Goal: Use online tool/utility: Use online tool/utility

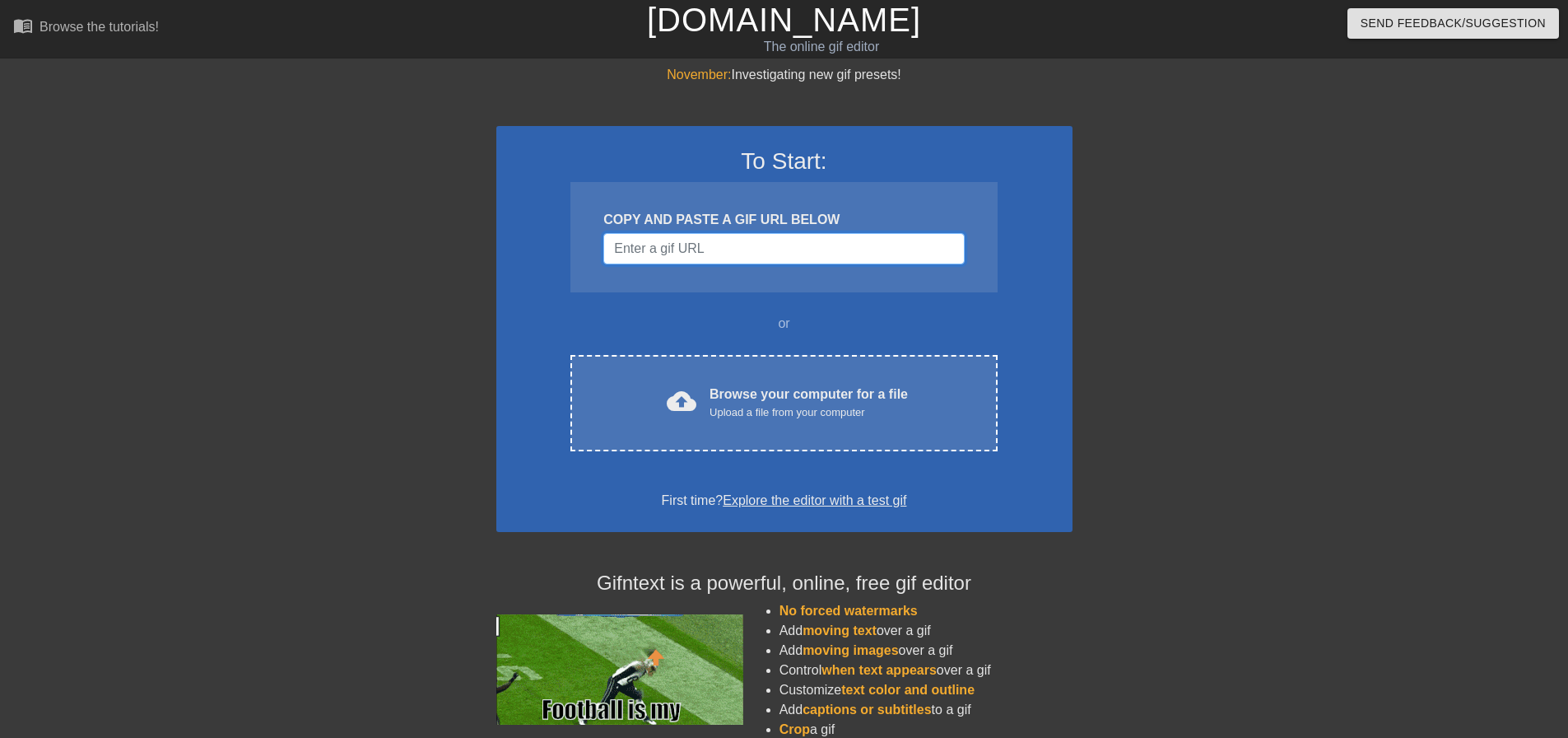
click at [774, 254] on input "Username" at bounding box center [783, 248] width 361 height 32
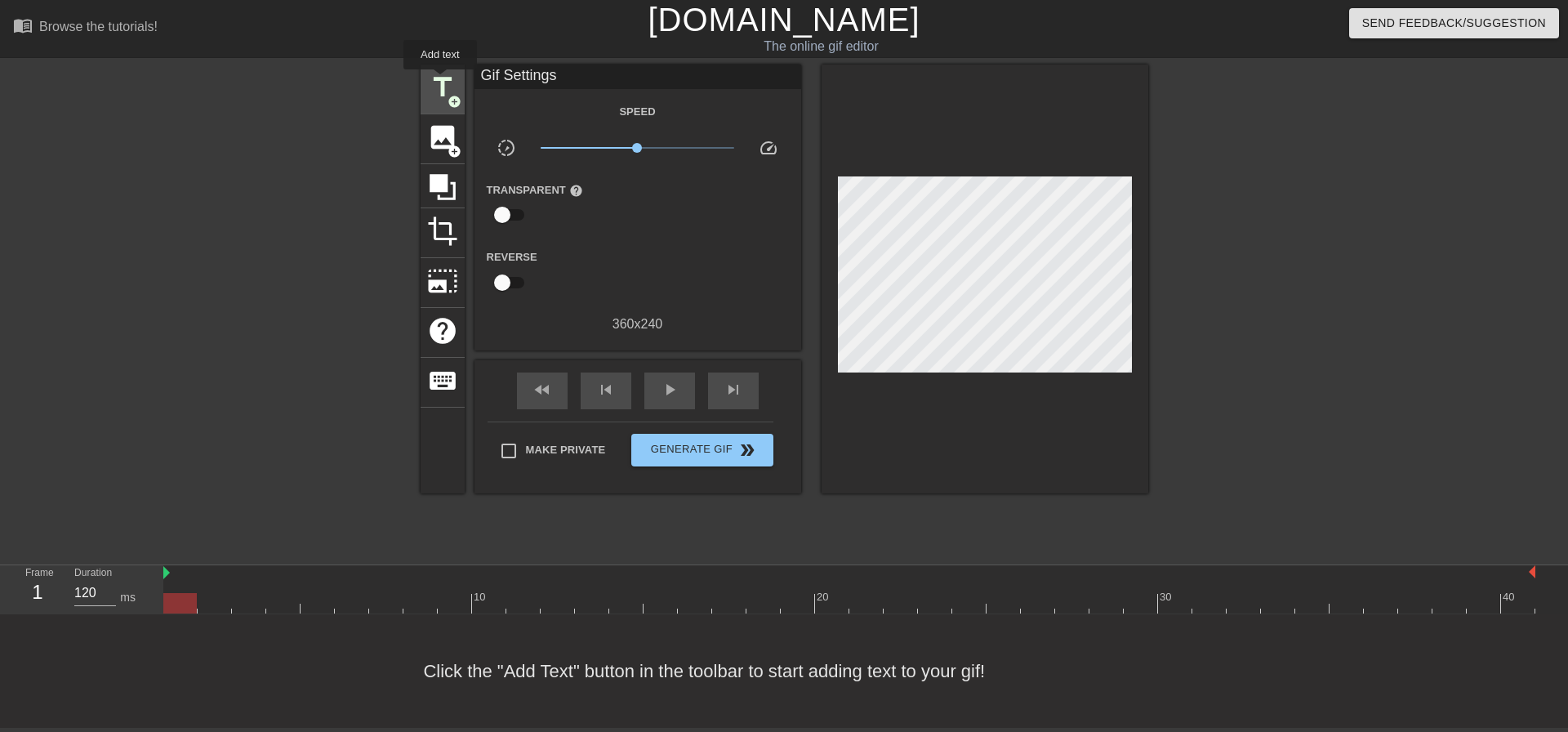
click at [440, 81] on span "title" at bounding box center [443, 87] width 31 height 31
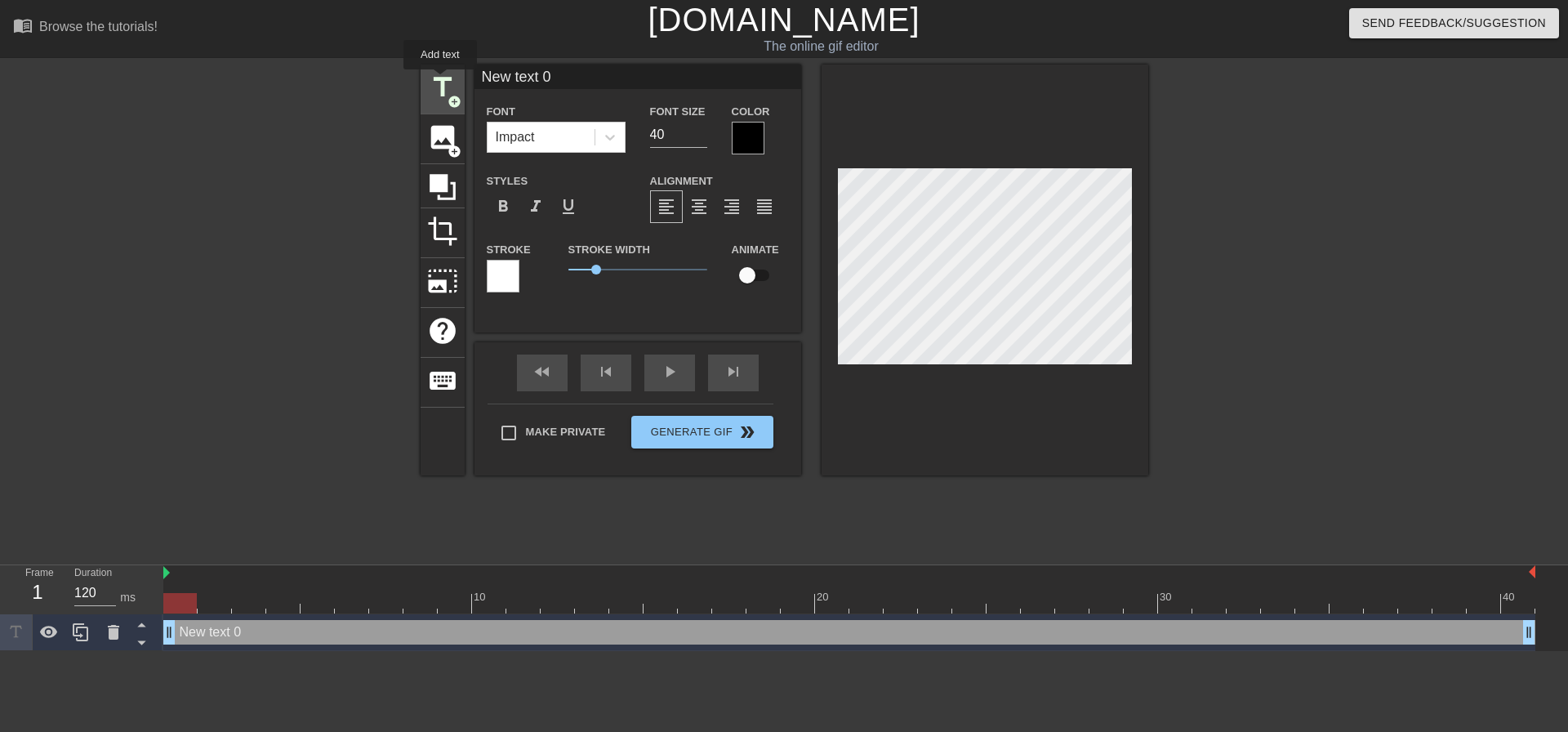
click at [440, 81] on span "title" at bounding box center [443, 87] width 31 height 31
type input "New text 1"
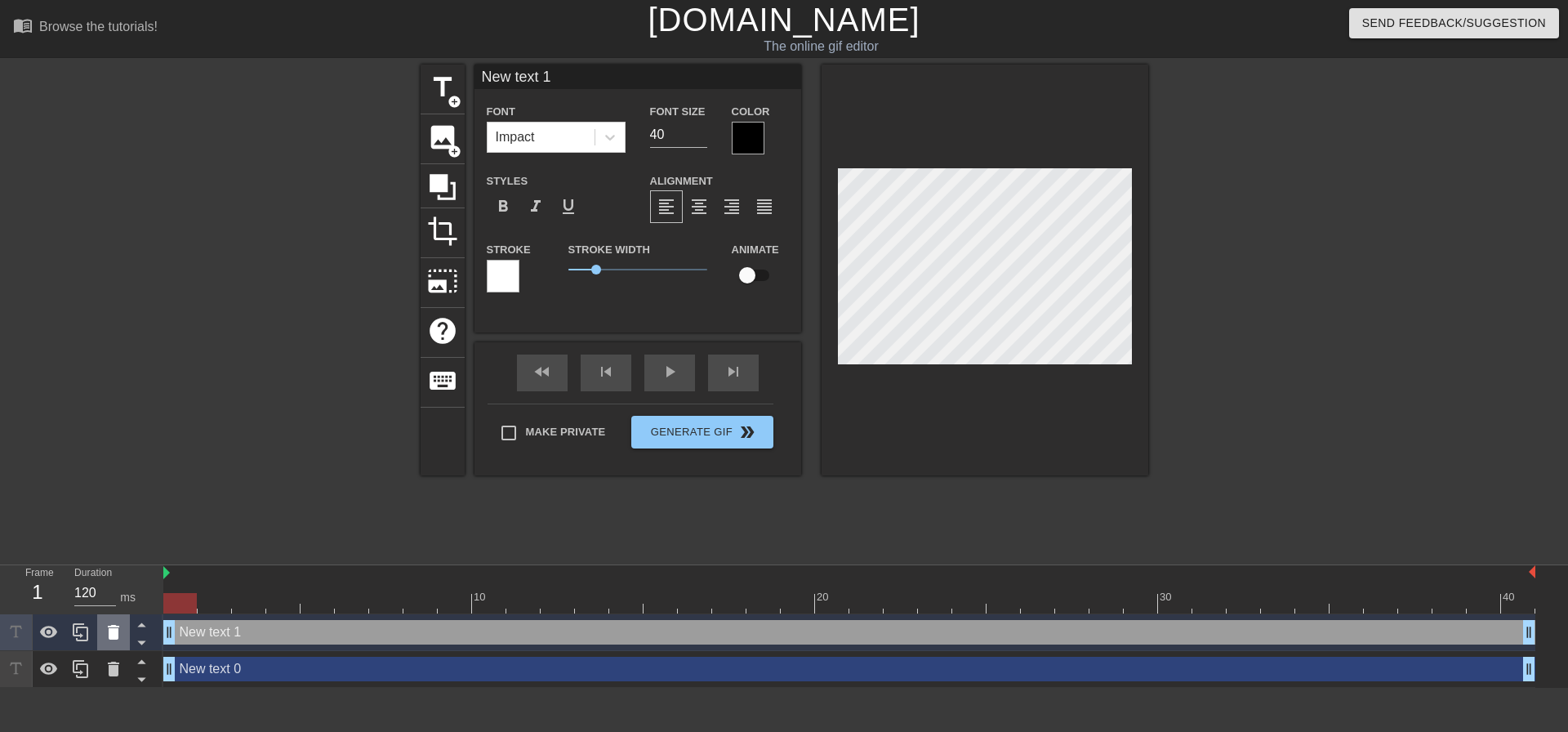
click at [118, 627] on icon at bounding box center [113, 631] width 12 height 14
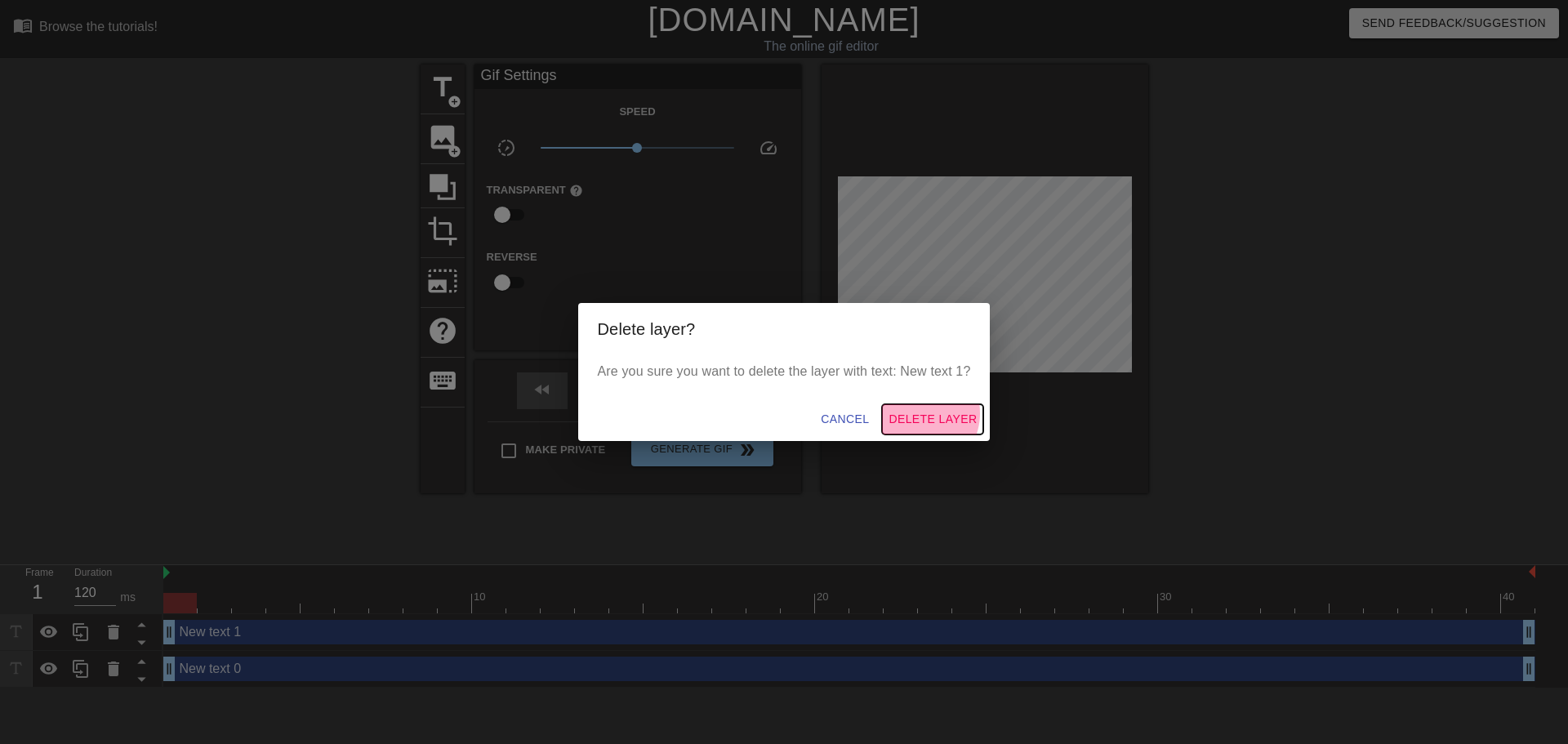
drag, startPoint x: 922, startPoint y: 413, endPoint x: 903, endPoint y: 420, distance: 20.2
click at [922, 413] on span "Delete Layer" at bounding box center [933, 419] width 88 height 20
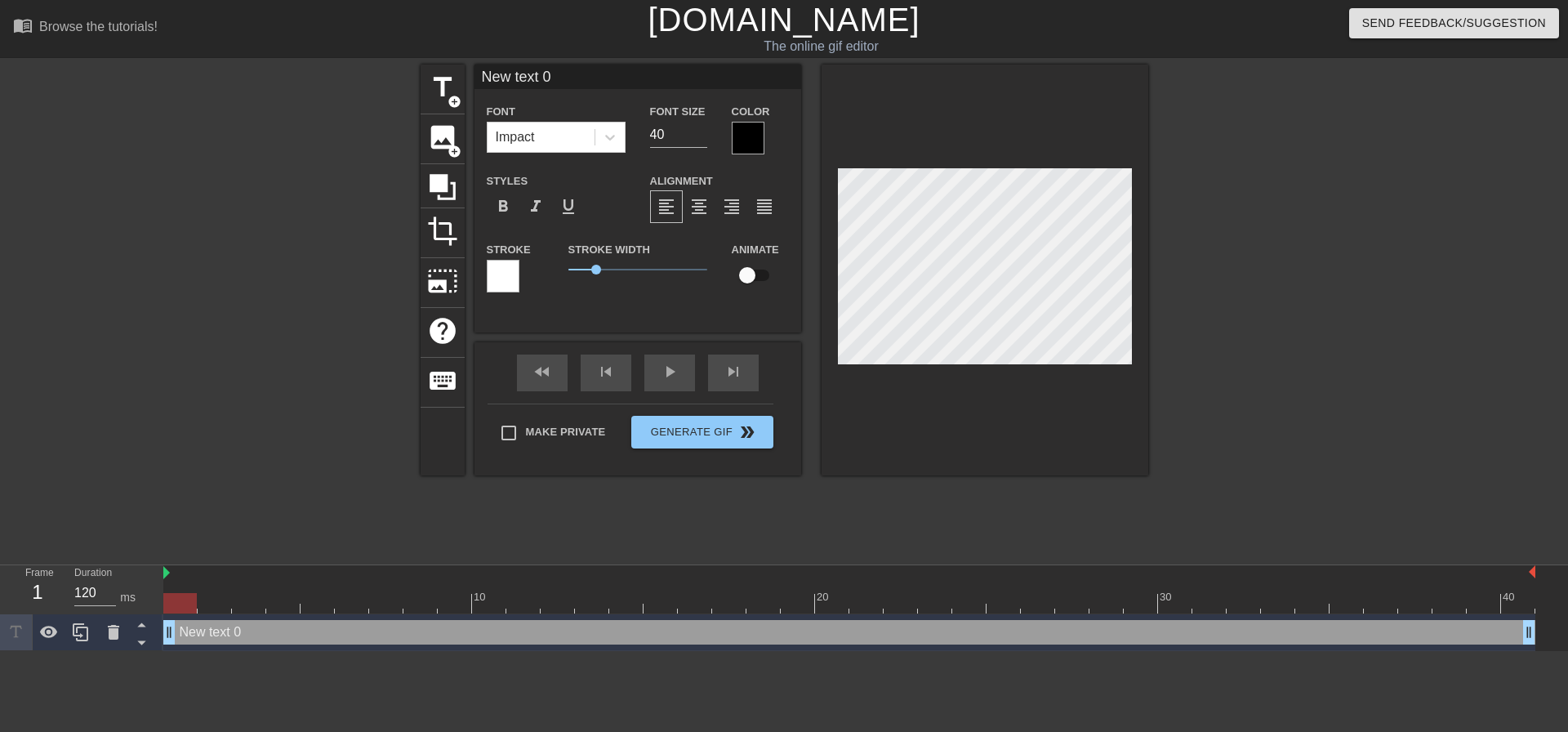
scroll to position [2, 3]
type input "F"
type textarea "F"
type input "Fl"
type textarea "Fl"
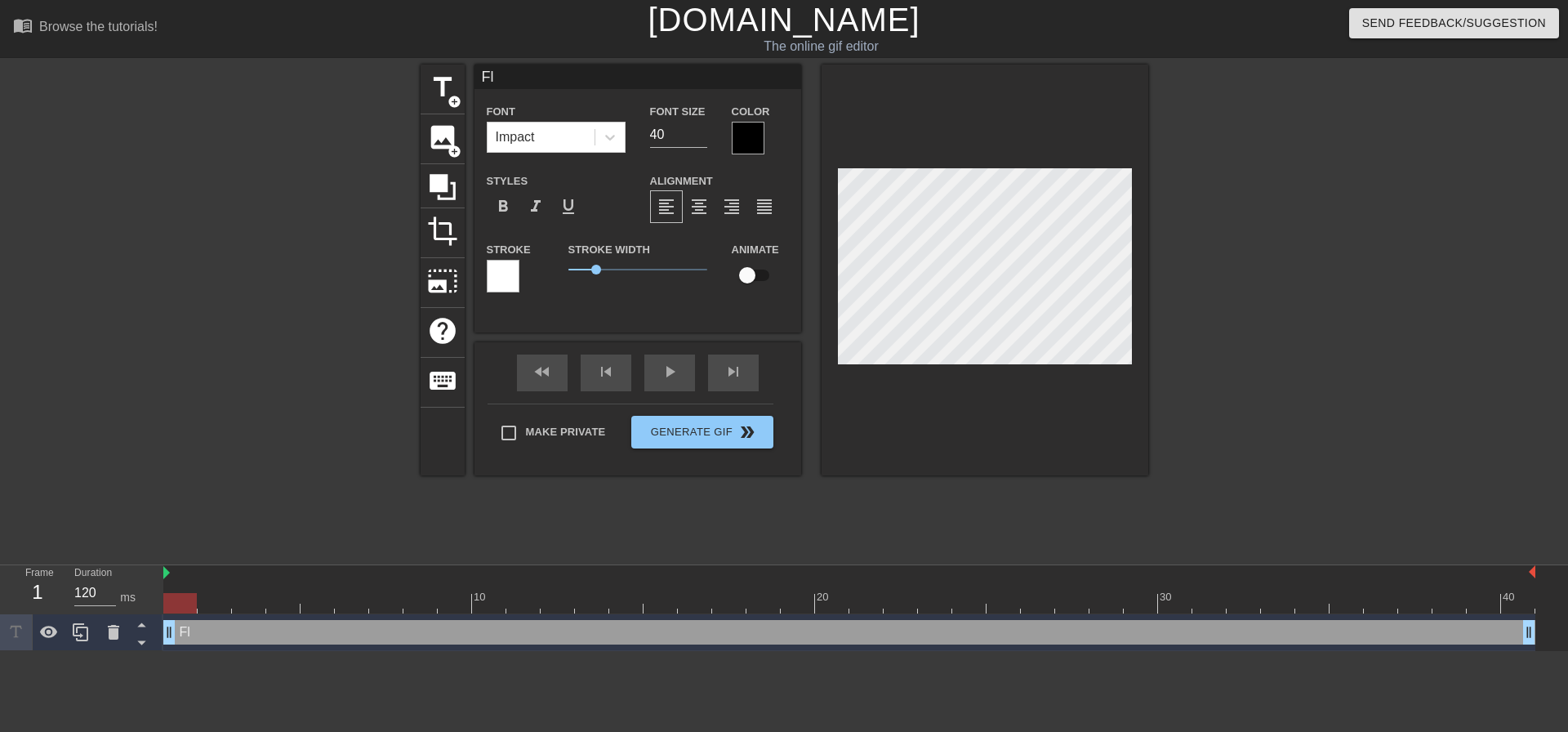
type input "Fle"
type textarea "Fle"
type input "Flex"
type textarea "Flex"
type input "Flex"
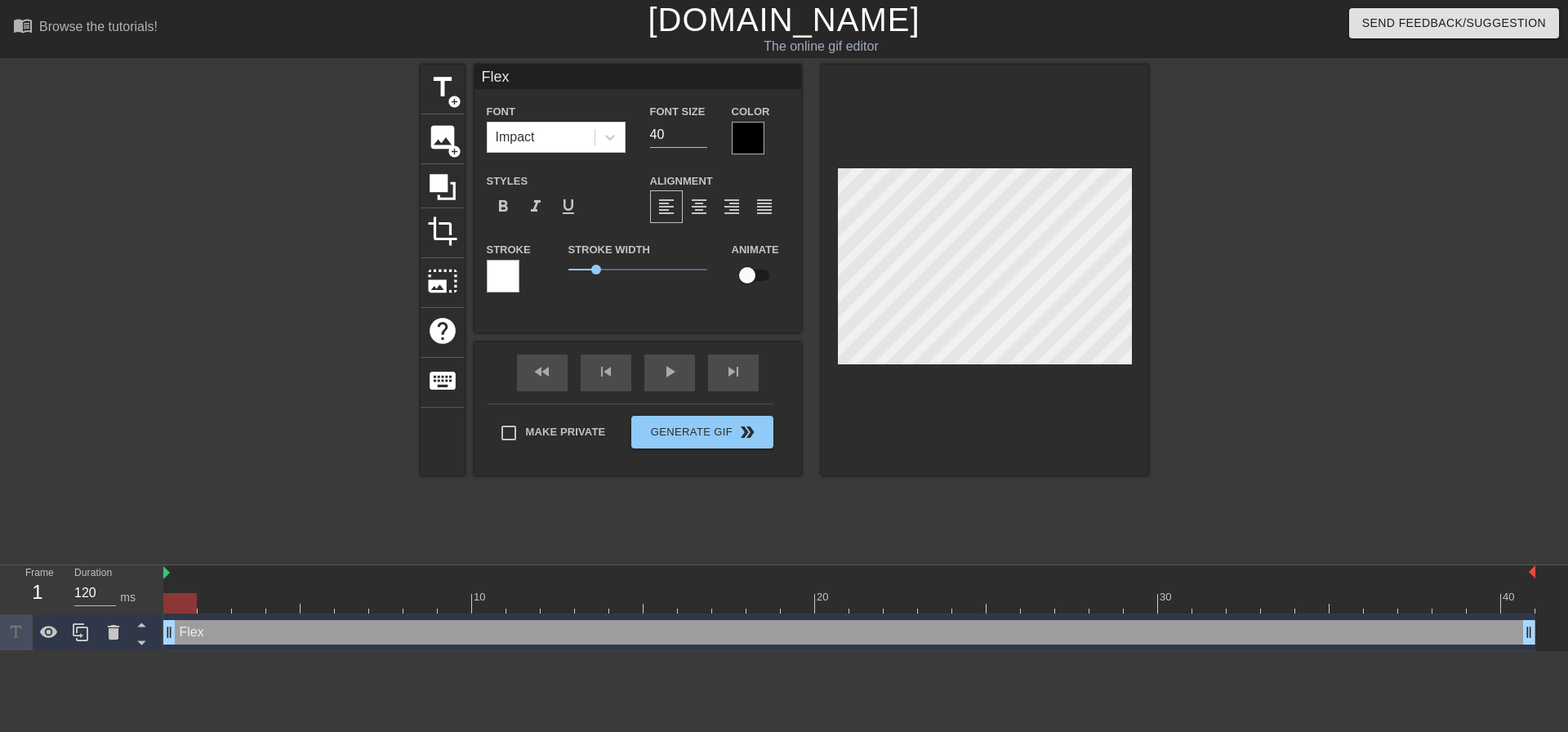
type textarea "Flex"
type input "FlexT"
type textarea "Flex T"
type input "FlexTe"
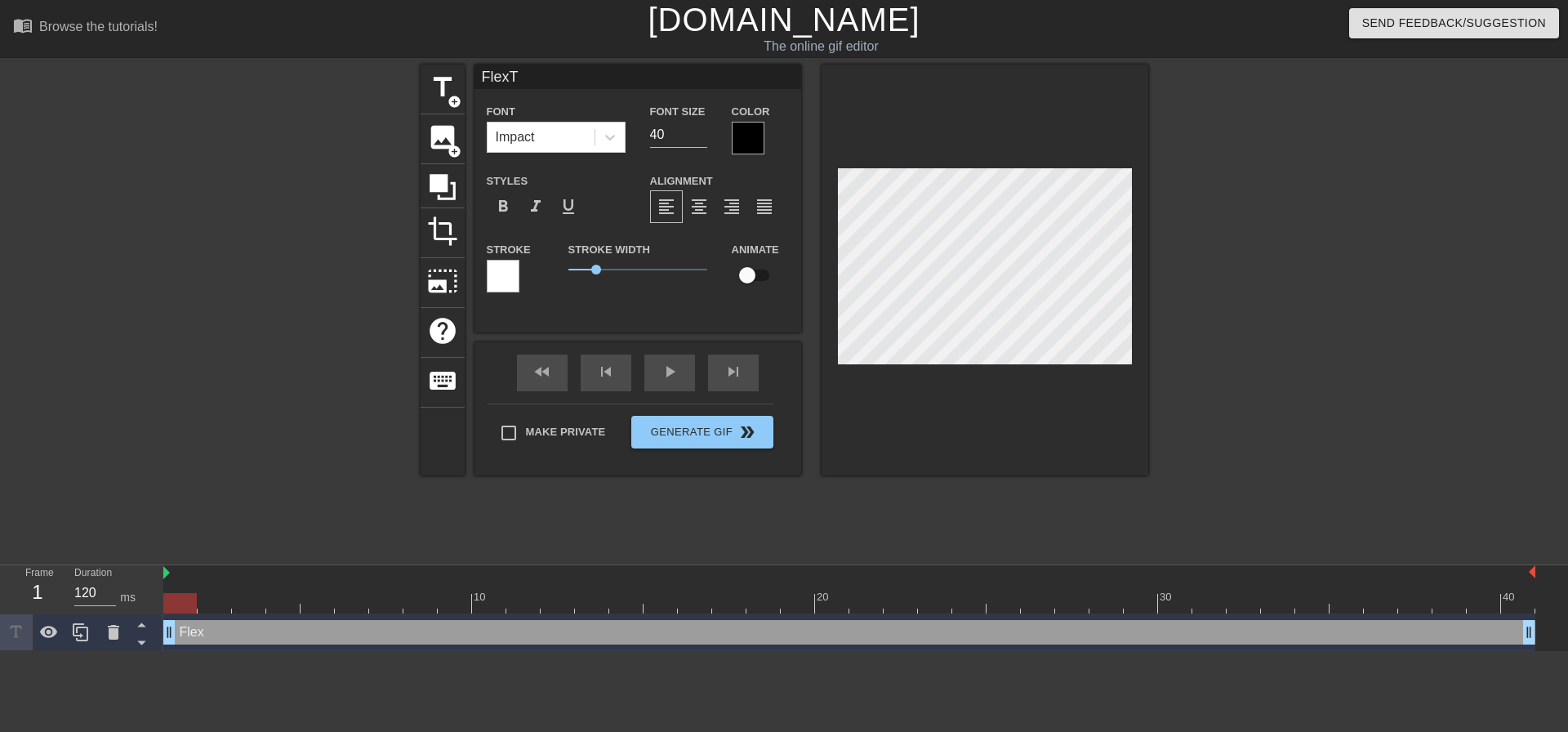
type textarea "Flex Te"
type input "FlexTea"
type textarea "Flex Tea"
type input "FlexTeam"
type textarea "Flex Team"
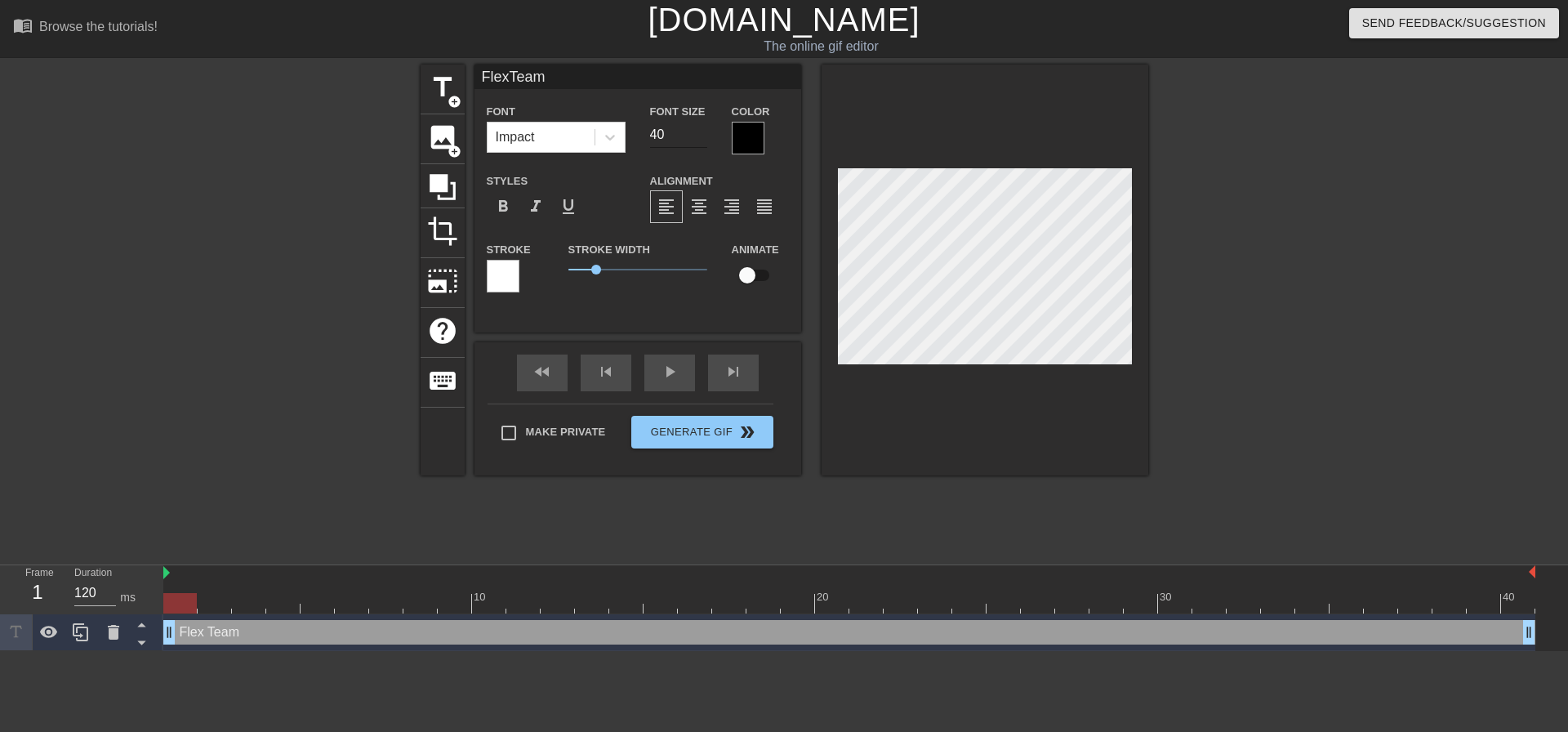
type input "FlexTeam"
type input "39"
click at [702, 140] on input "39" at bounding box center [679, 135] width 58 height 26
type input "FlexTeam"
type input "38"
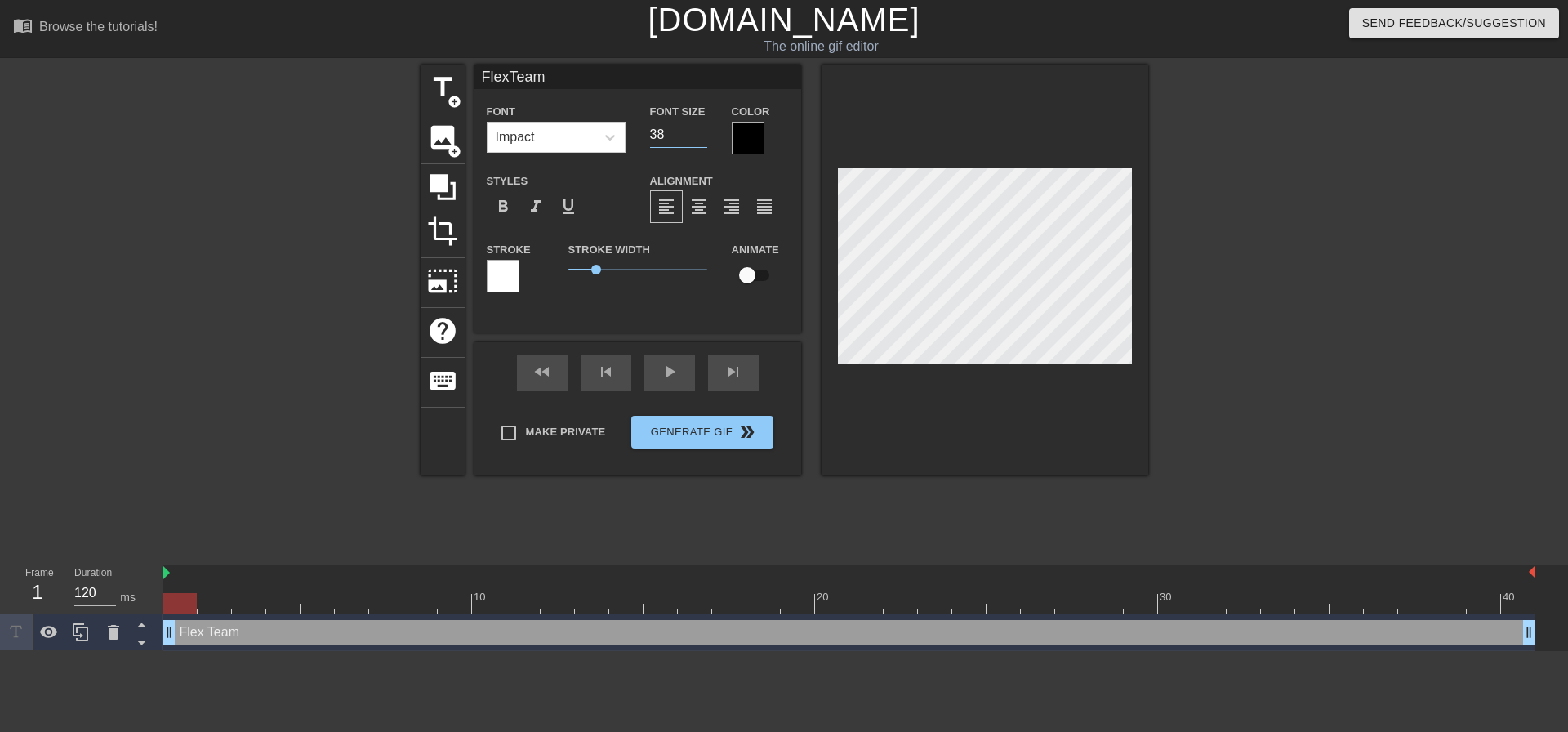
click at [702, 140] on input "38" at bounding box center [679, 135] width 58 height 26
type input "FlexTeam"
type input "37"
click at [702, 140] on input "37" at bounding box center [679, 135] width 58 height 26
type input "FlexTeam"
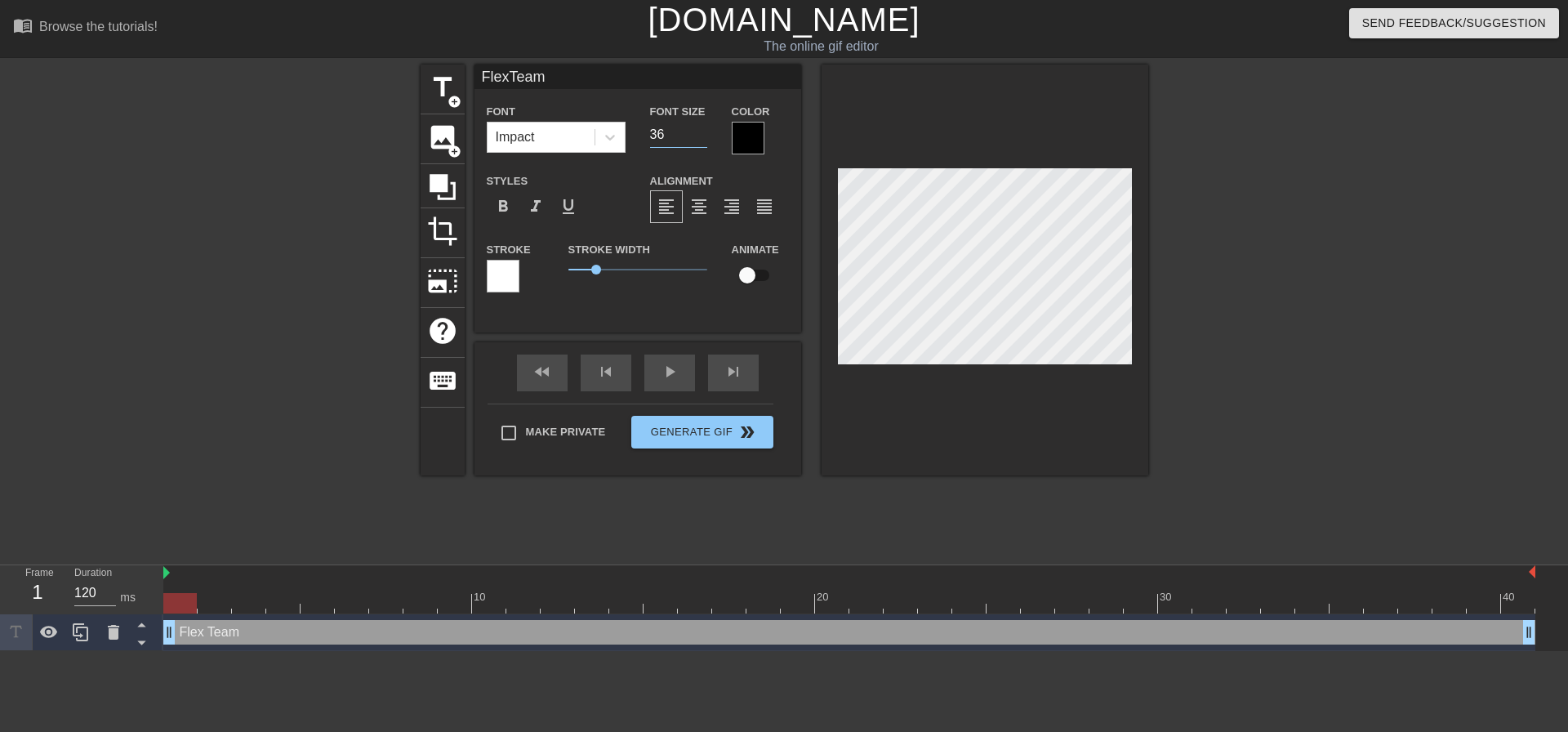
type input "36"
click at [702, 140] on input "36" at bounding box center [679, 135] width 58 height 26
type input "FlexTeam"
type input "35"
click at [702, 140] on input "35" at bounding box center [679, 135] width 58 height 26
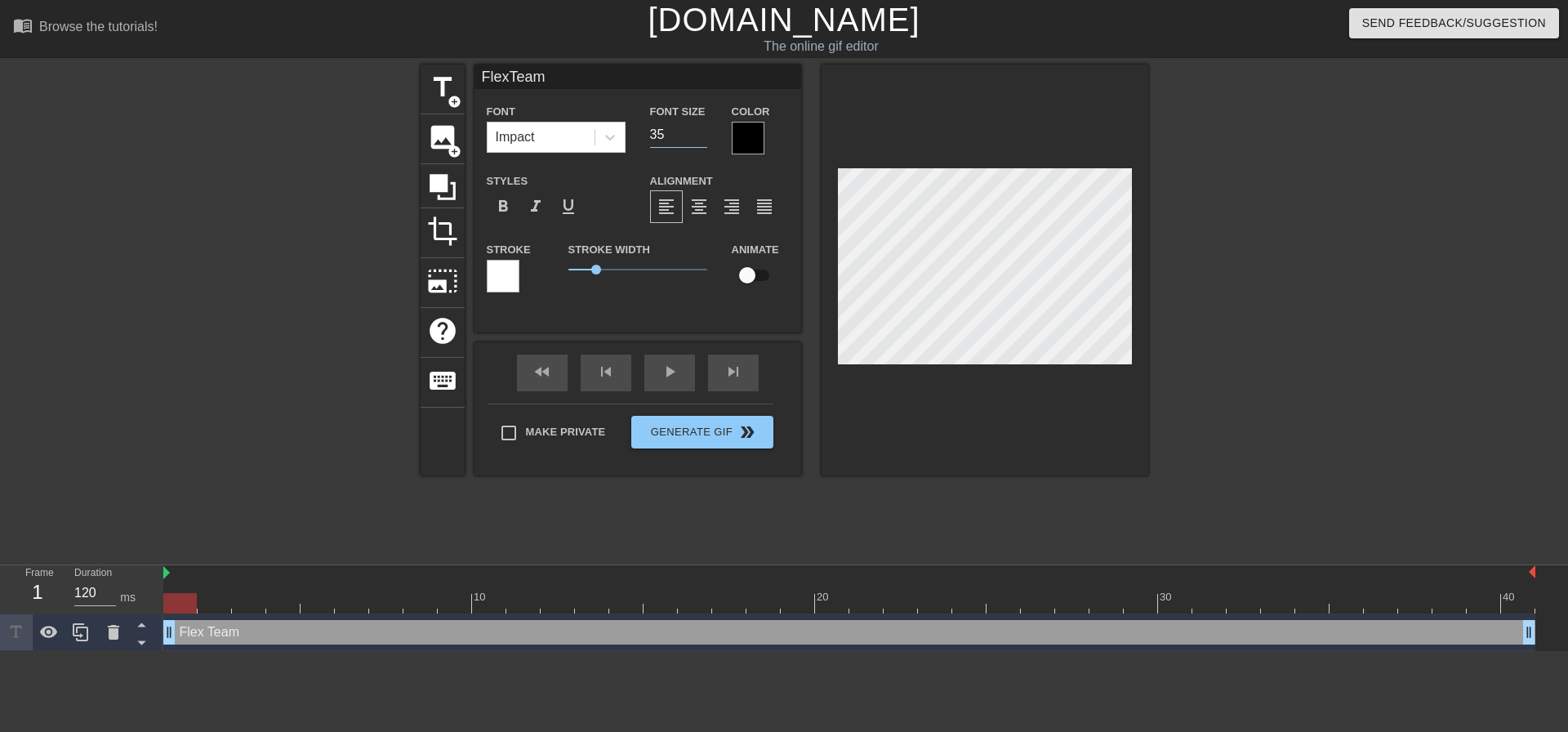
type input "FlexTeam"
type input "34"
click at [702, 140] on input "34" at bounding box center [679, 135] width 58 height 26
type input "FlexTeam"
type input "33"
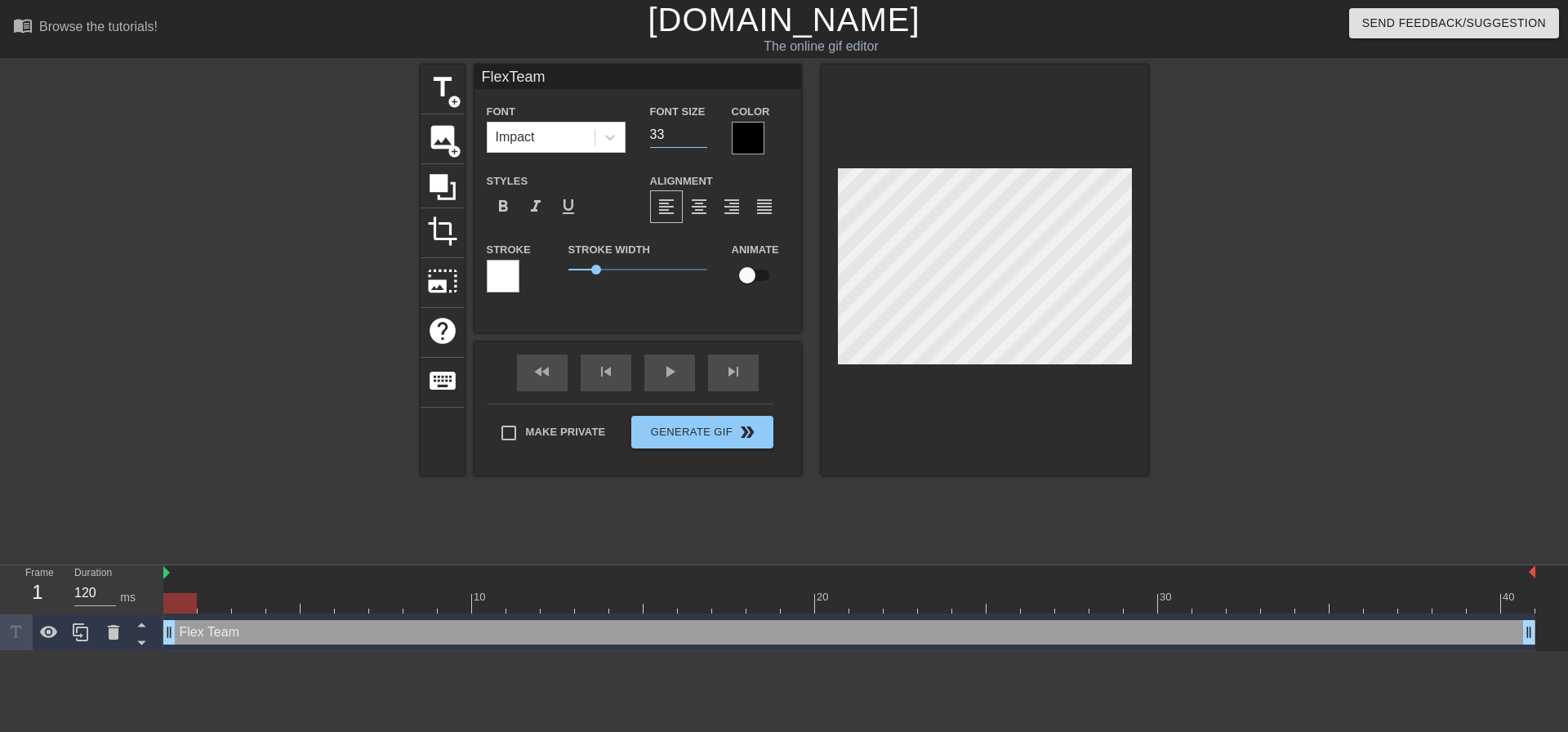
click at [702, 140] on input "33" at bounding box center [679, 135] width 58 height 26
type input "FlexTeam"
type input "32"
click at [702, 140] on input "32" at bounding box center [679, 135] width 58 height 26
type input "FlexTeam"
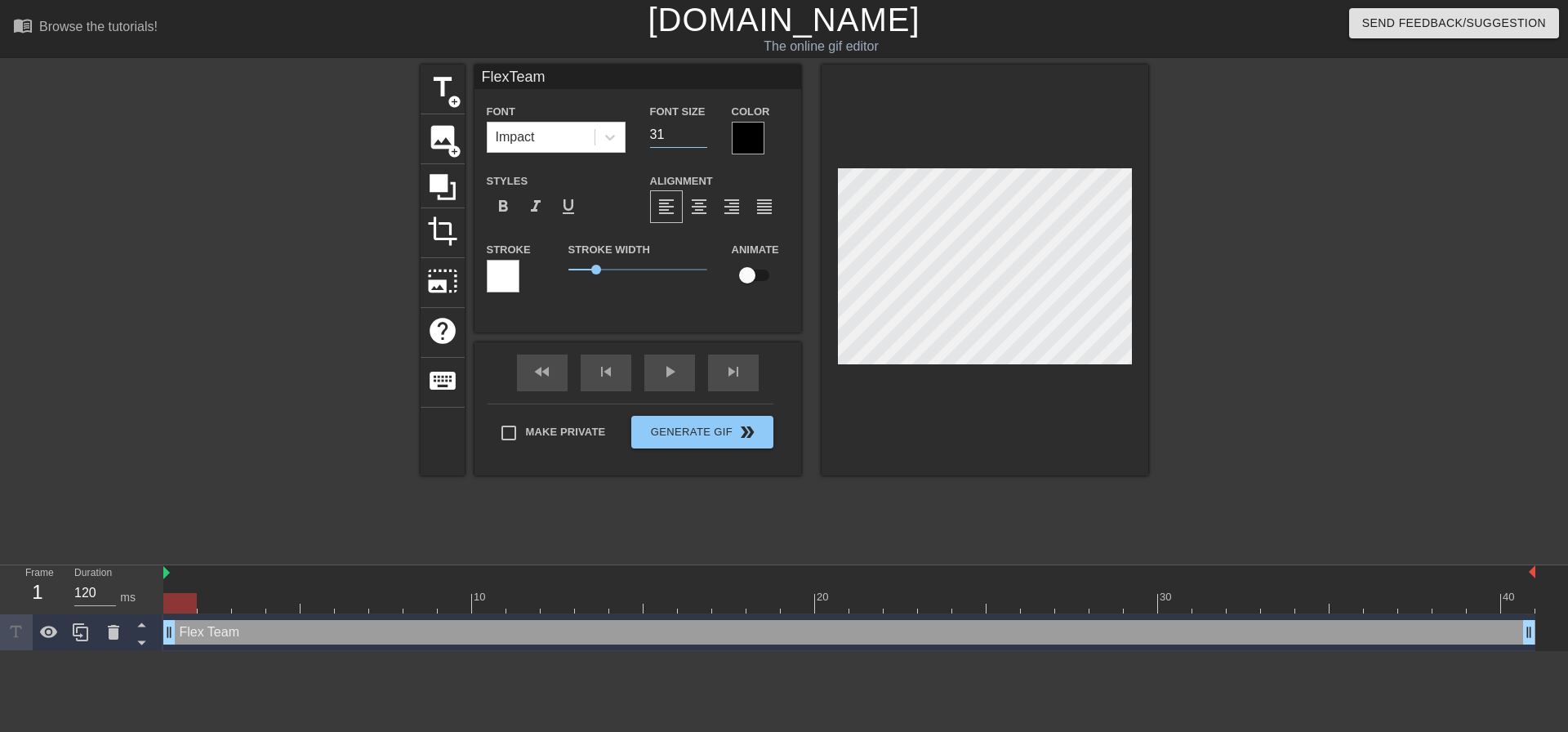
type input "31"
click at [702, 140] on input "31" at bounding box center [679, 135] width 58 height 26
type input "FlexTeam"
type input "30"
click at [702, 140] on input "30" at bounding box center [679, 135] width 58 height 26
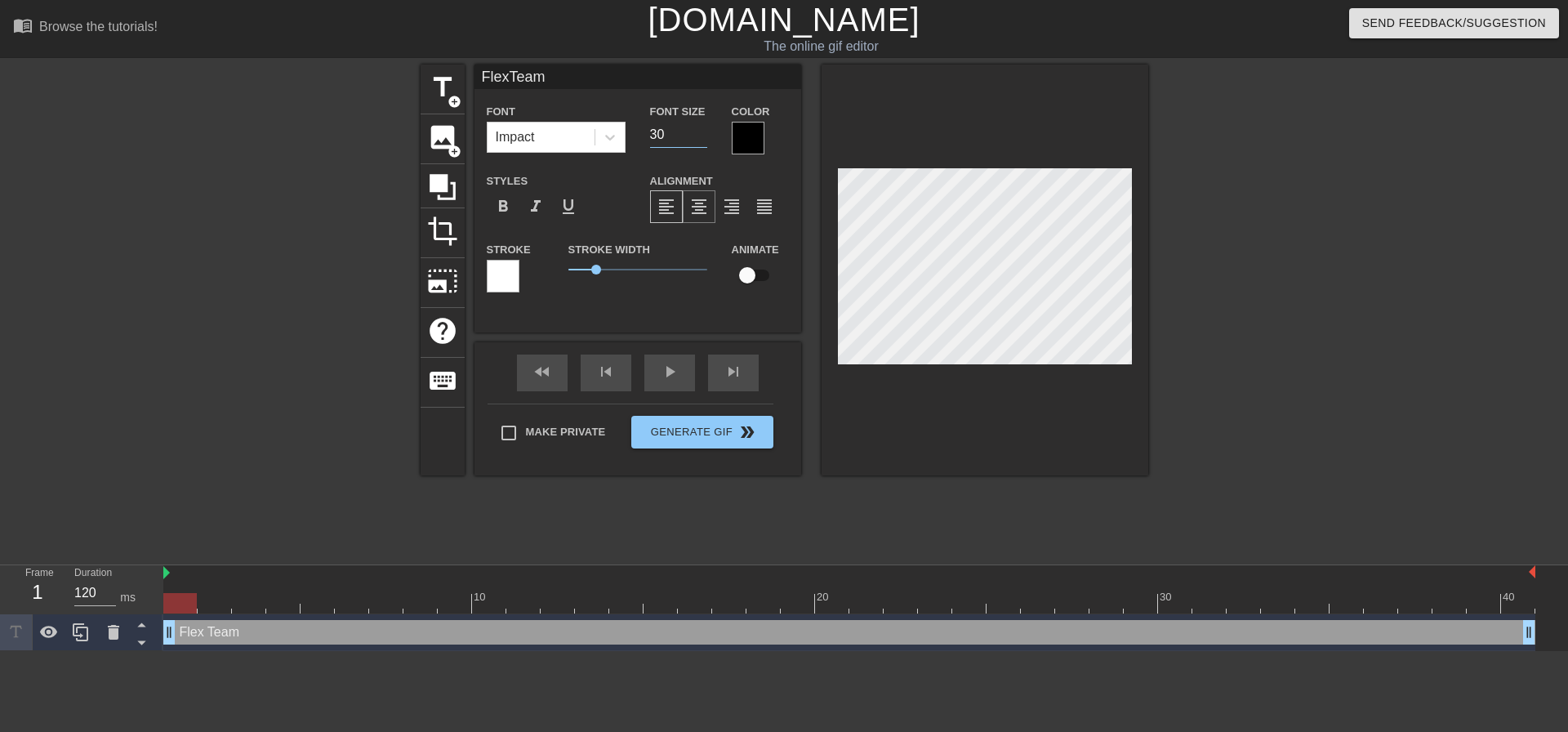
click at [693, 206] on span "format_align_center" at bounding box center [698, 206] width 19 height 19
click at [1211, 284] on div at bounding box center [1290, 309] width 245 height 490
click at [444, 83] on span "title" at bounding box center [443, 87] width 31 height 31
type input "New text 2"
type input "40"
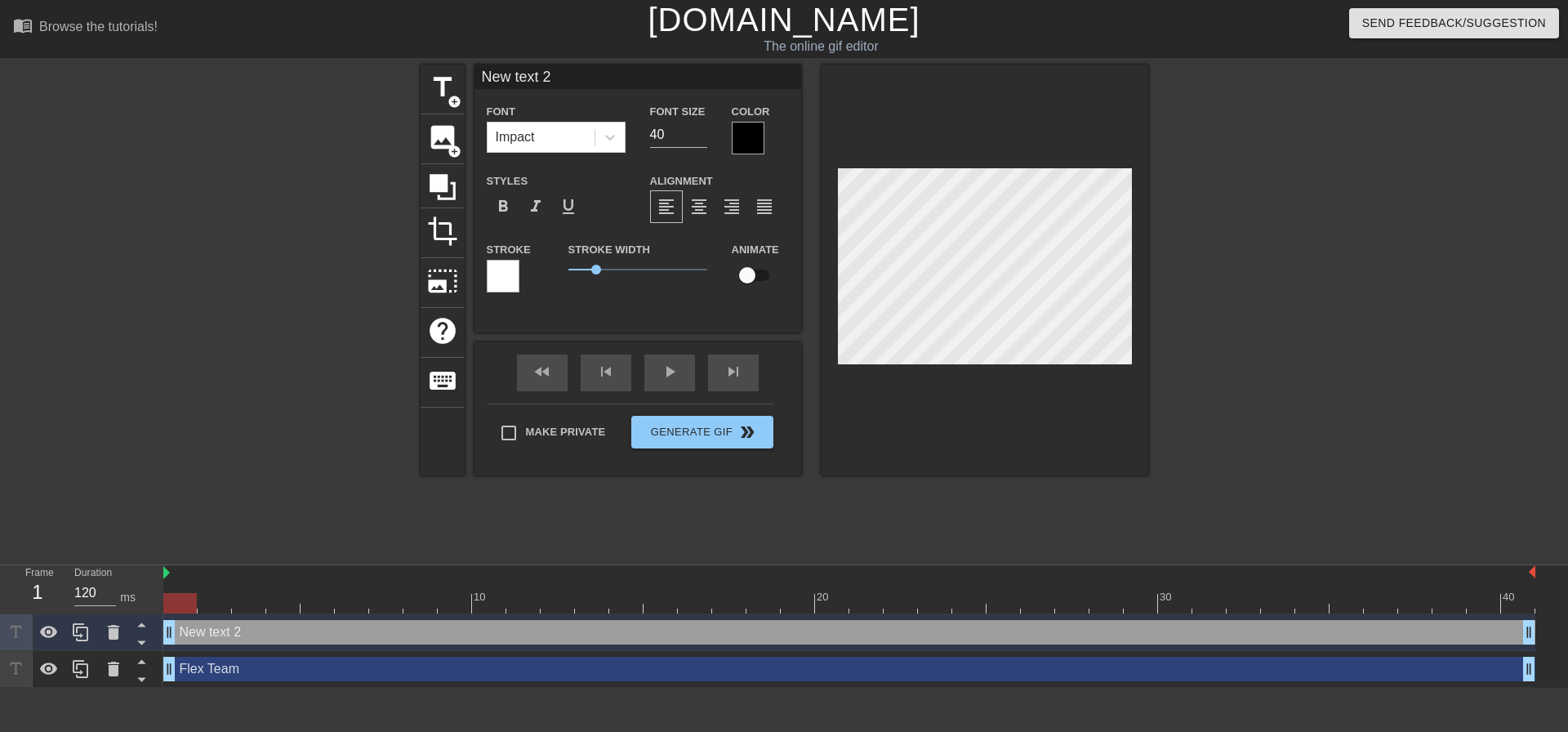
scroll to position [3, 3]
type input "M"
type textarea "M"
type input "Me"
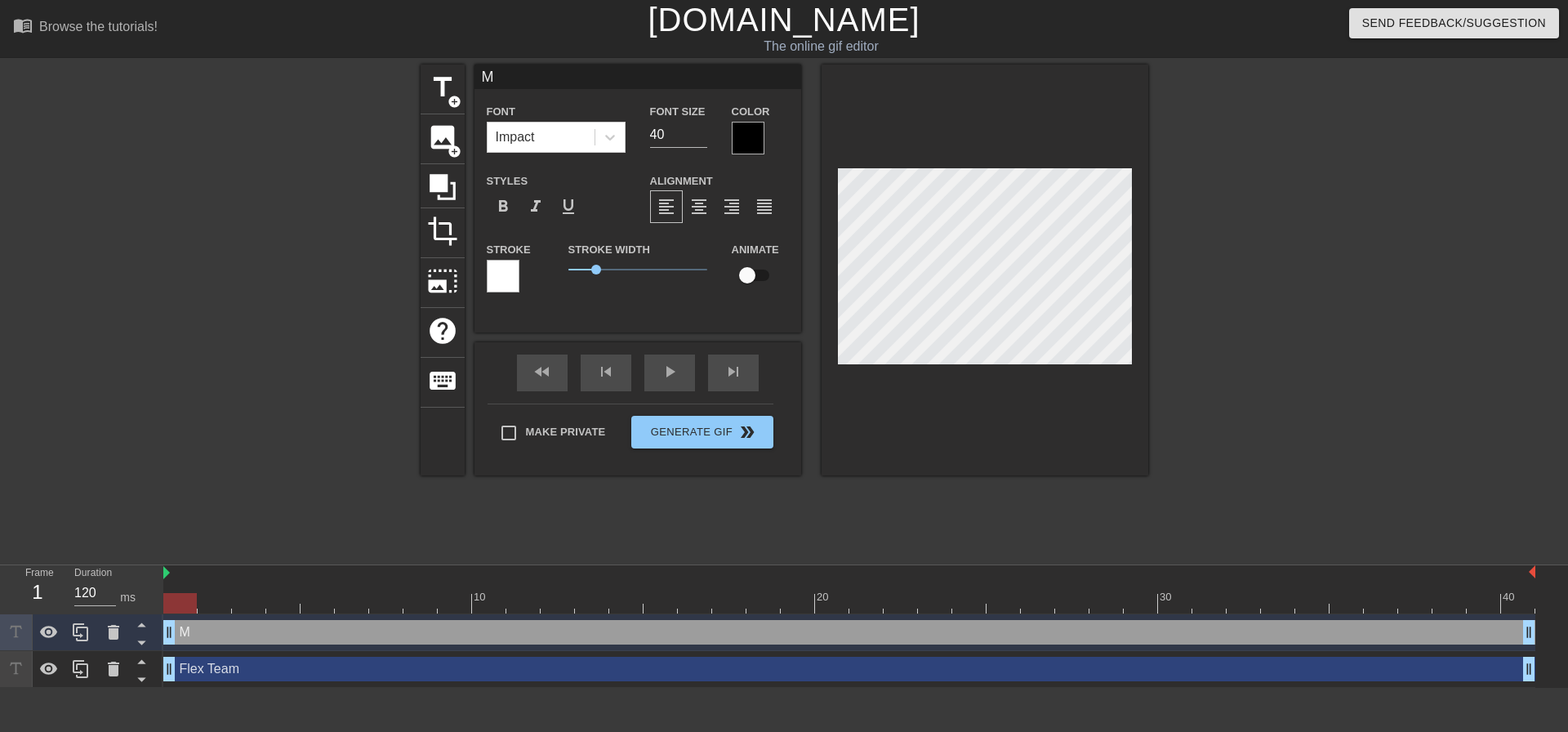
type textarea "Me"
type input "M"
type textarea "M"
type input "ME"
type textarea "ME"
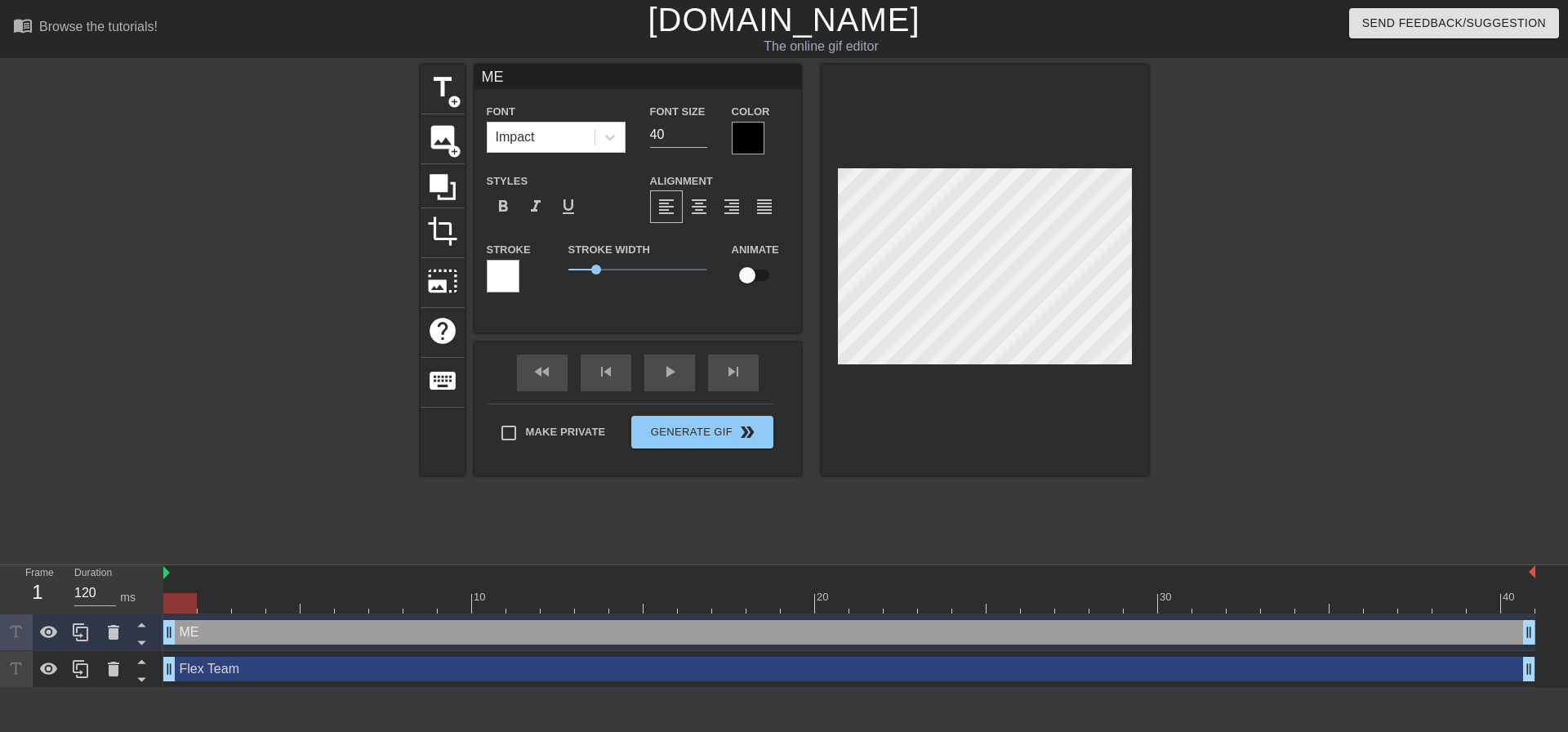
click at [738, 139] on div at bounding box center [748, 138] width 33 height 33
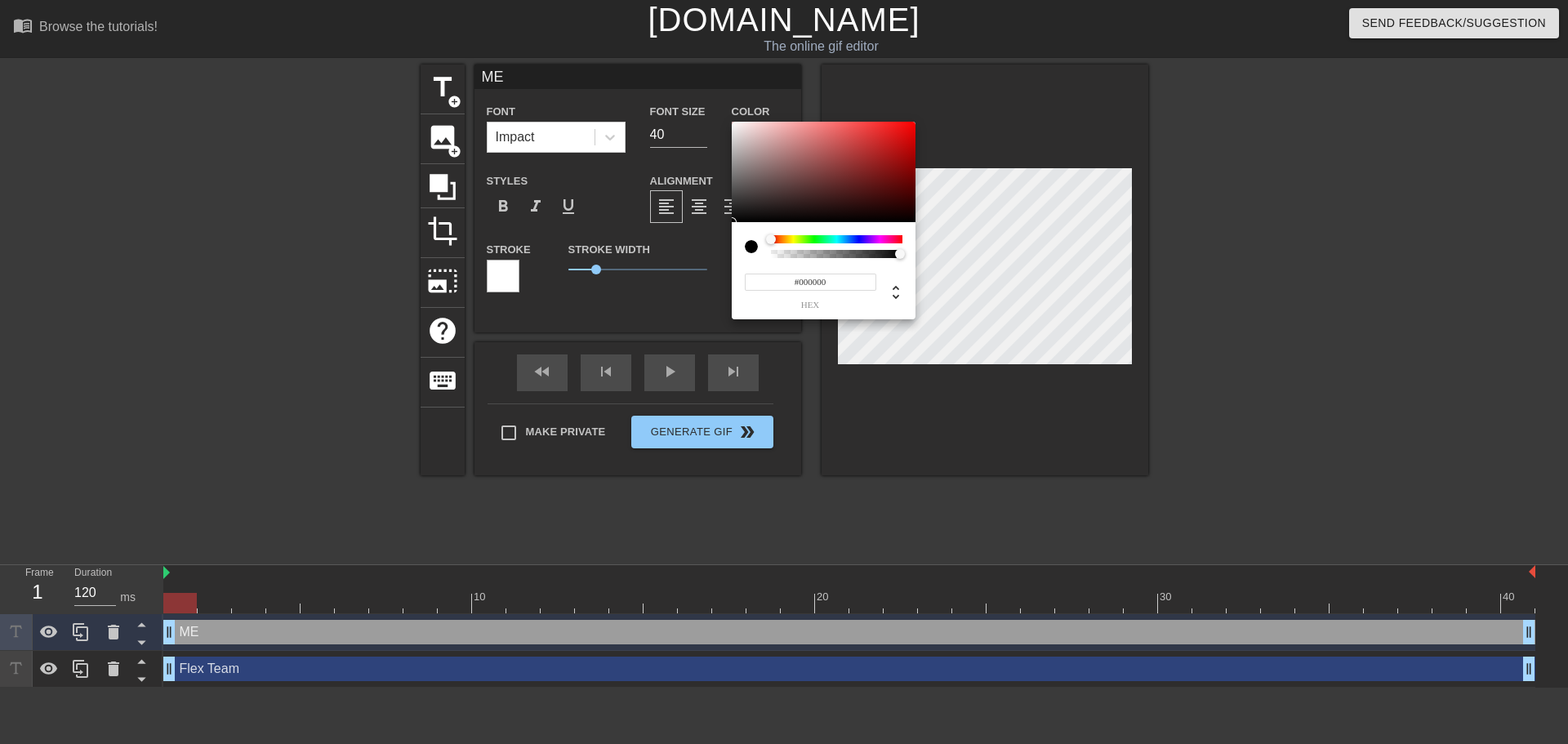
drag, startPoint x: 799, startPoint y: 279, endPoint x: 845, endPoint y: 282, distance: 46.1
click at [845, 282] on input "#000000" at bounding box center [810, 282] width 131 height 17
type input "#ffffff"
drag, startPoint x: 1374, startPoint y: 272, endPoint x: 1218, endPoint y: 265, distance: 156.2
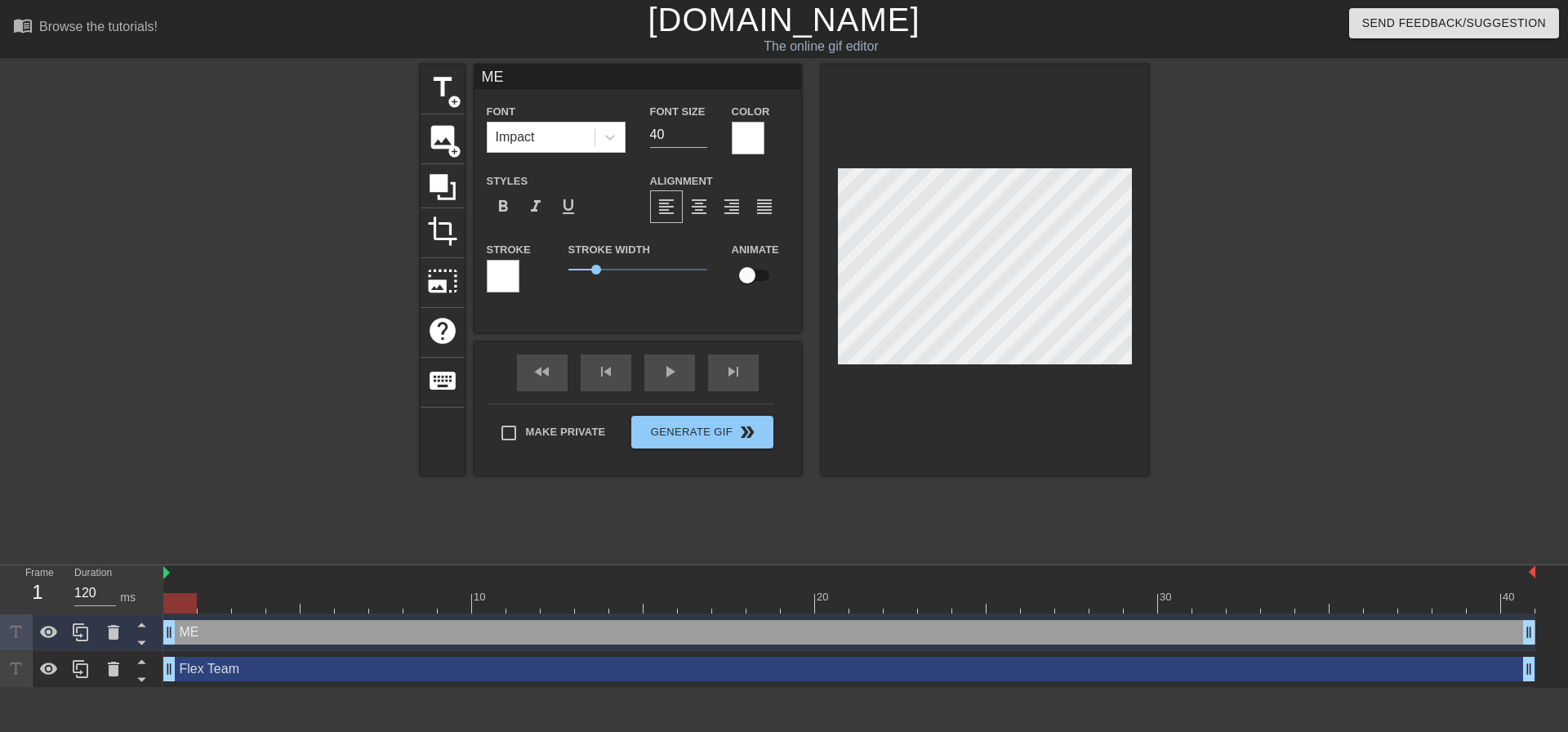
click at [498, 274] on div at bounding box center [503, 276] width 33 height 33
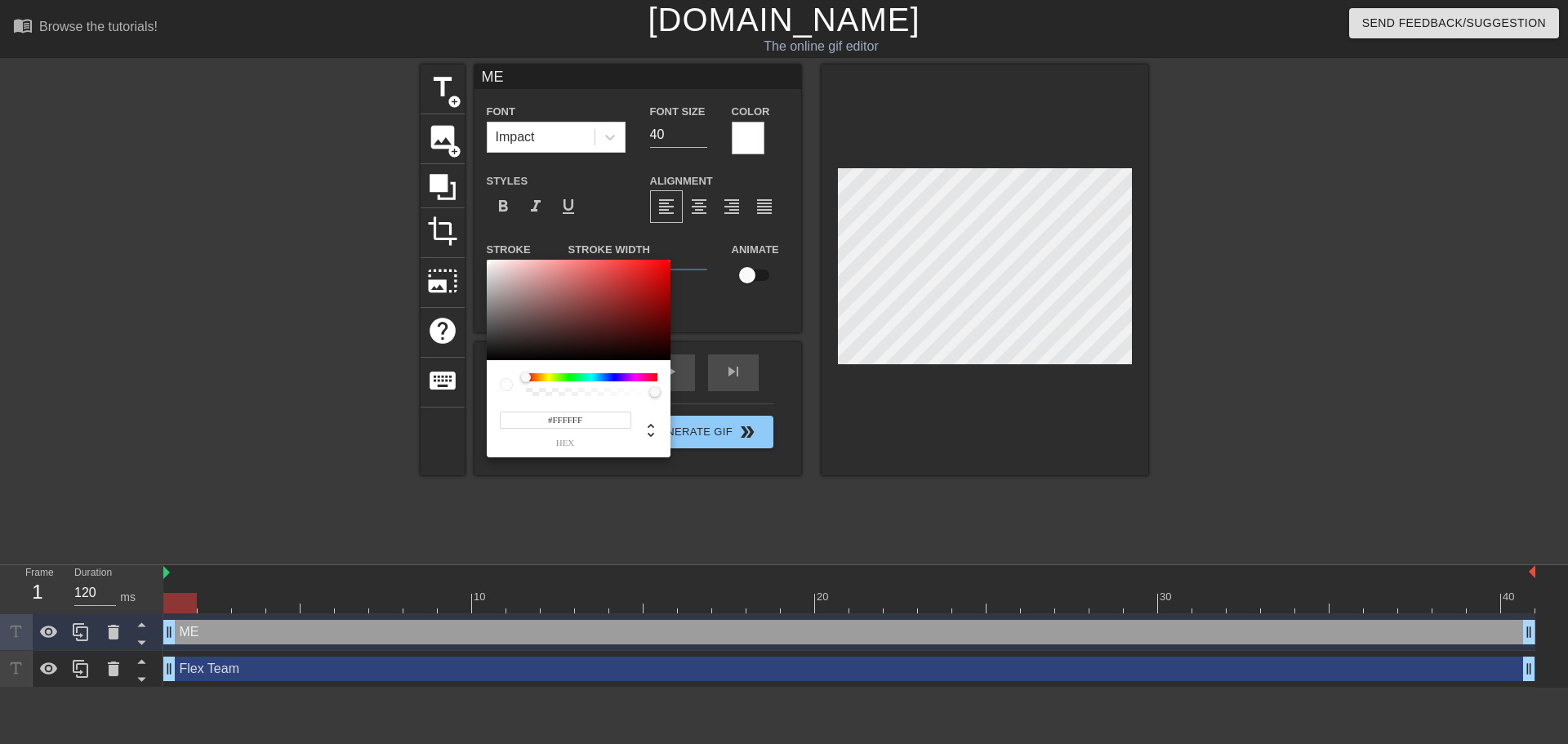
drag, startPoint x: 553, startPoint y: 418, endPoint x: 594, endPoint y: 418, distance: 41.0
click at [594, 418] on input "#FFFFFF" at bounding box center [565, 420] width 131 height 17
type input "#000000"
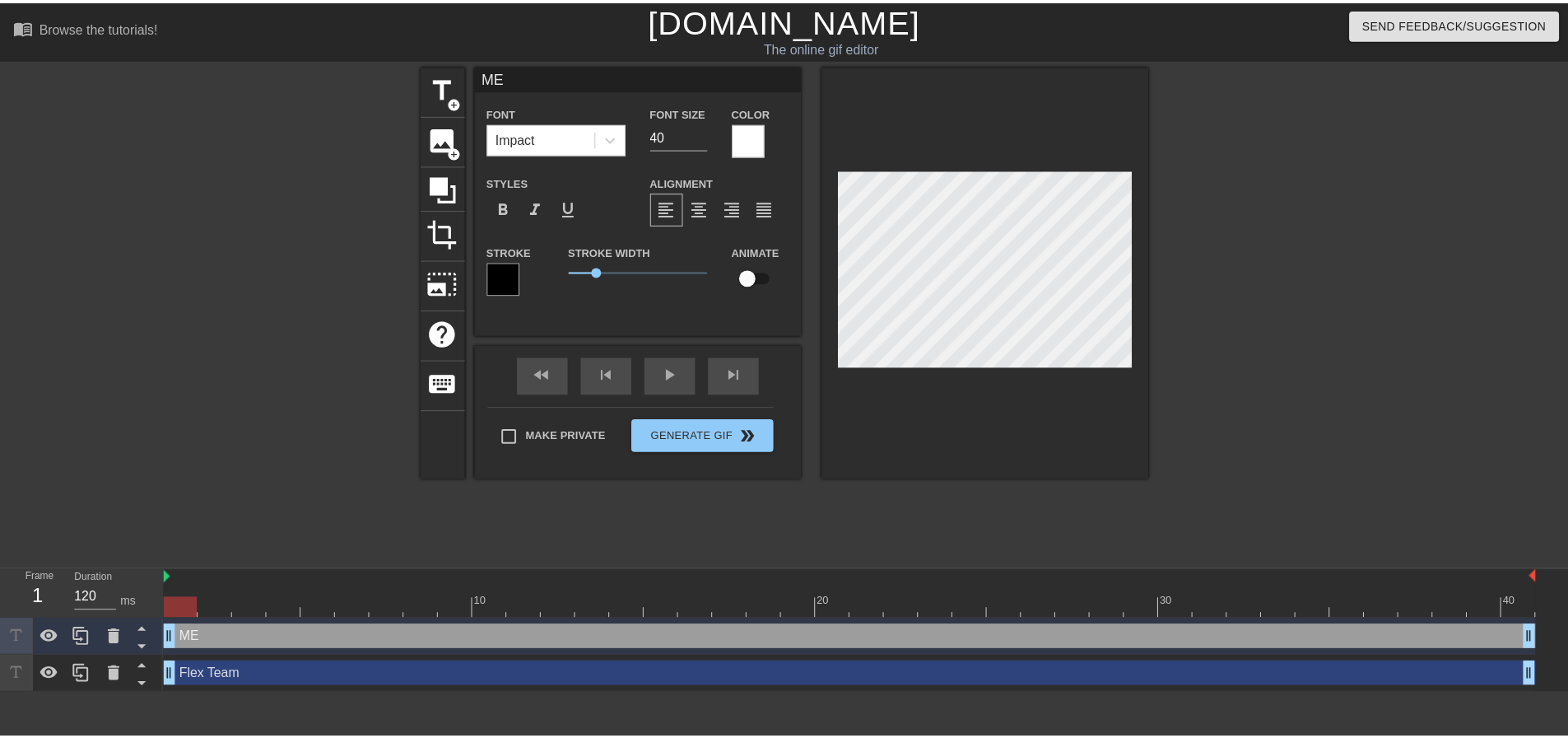
scroll to position [2, 2]
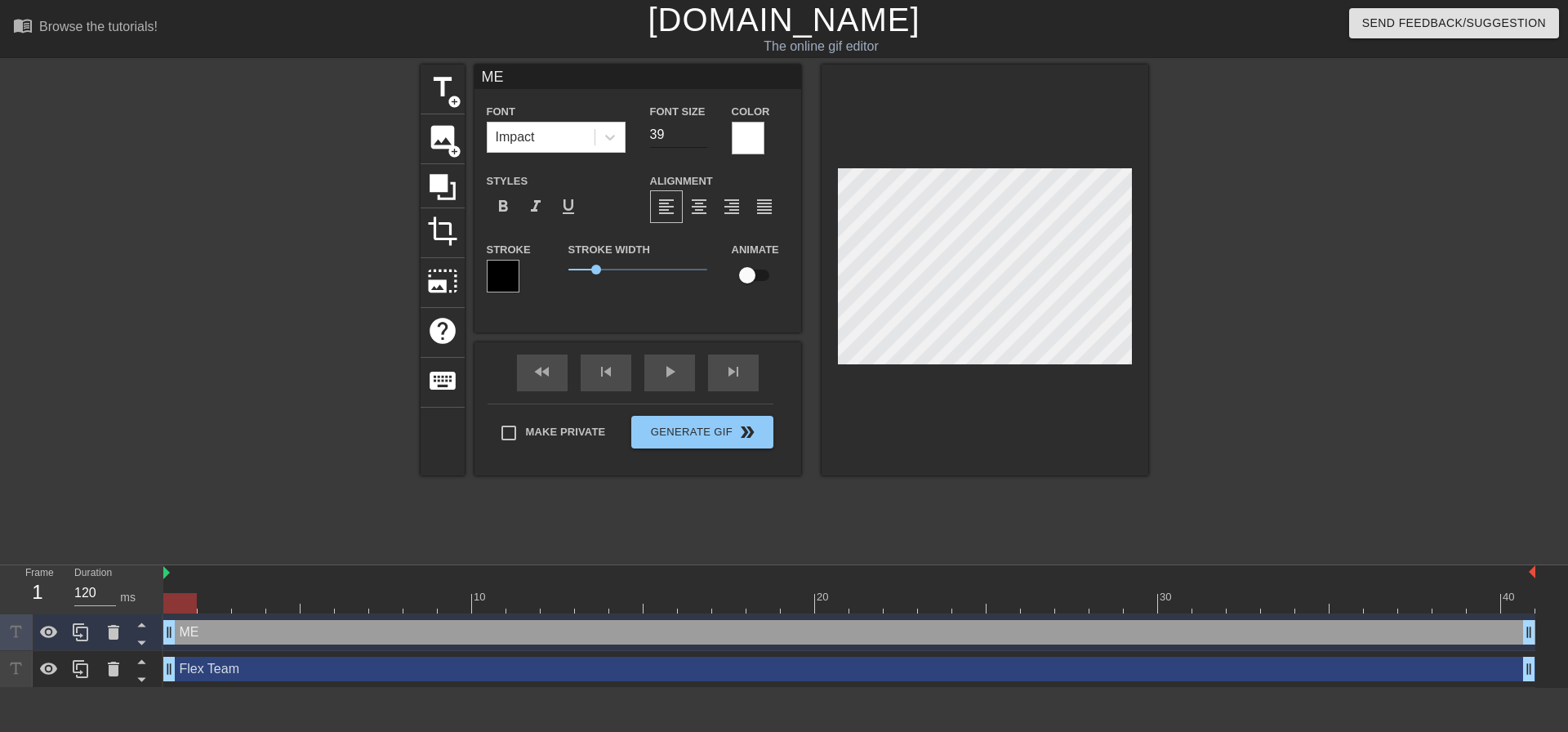
click at [701, 138] on input "39" at bounding box center [679, 135] width 58 height 26
click at [701, 138] on input "38" at bounding box center [679, 135] width 58 height 26
click at [701, 138] on input "37" at bounding box center [679, 135] width 58 height 26
click at [701, 138] on input "36" at bounding box center [679, 135] width 58 height 26
type input "35"
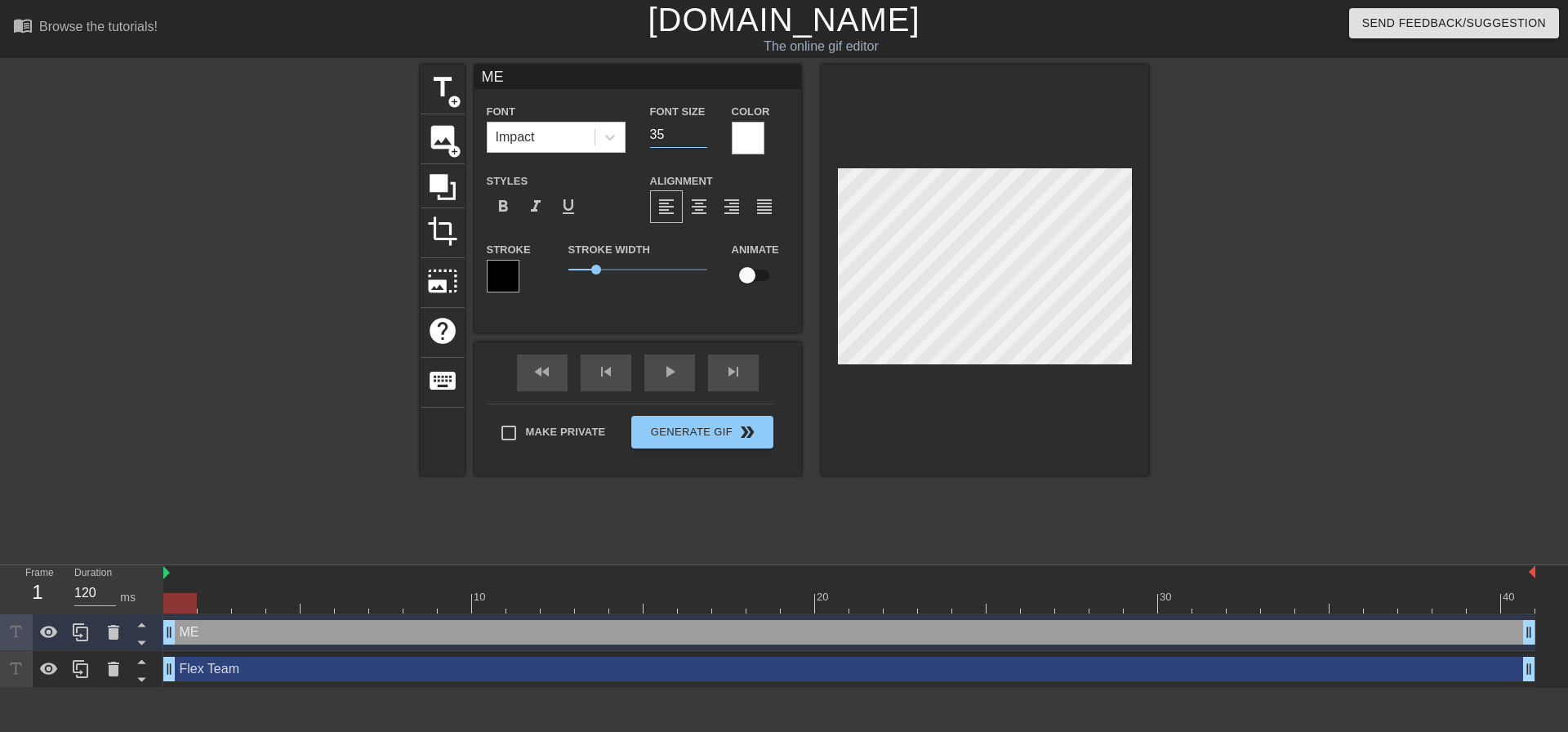
click at [701, 138] on input "35" at bounding box center [679, 135] width 58 height 26
drag, startPoint x: 1183, startPoint y: 320, endPoint x: 1149, endPoint y: 305, distance: 37.2
click at [1184, 319] on div at bounding box center [1290, 309] width 245 height 490
click at [701, 137] on input "34" at bounding box center [679, 135] width 58 height 26
click at [701, 137] on input "33" at bounding box center [679, 135] width 58 height 26
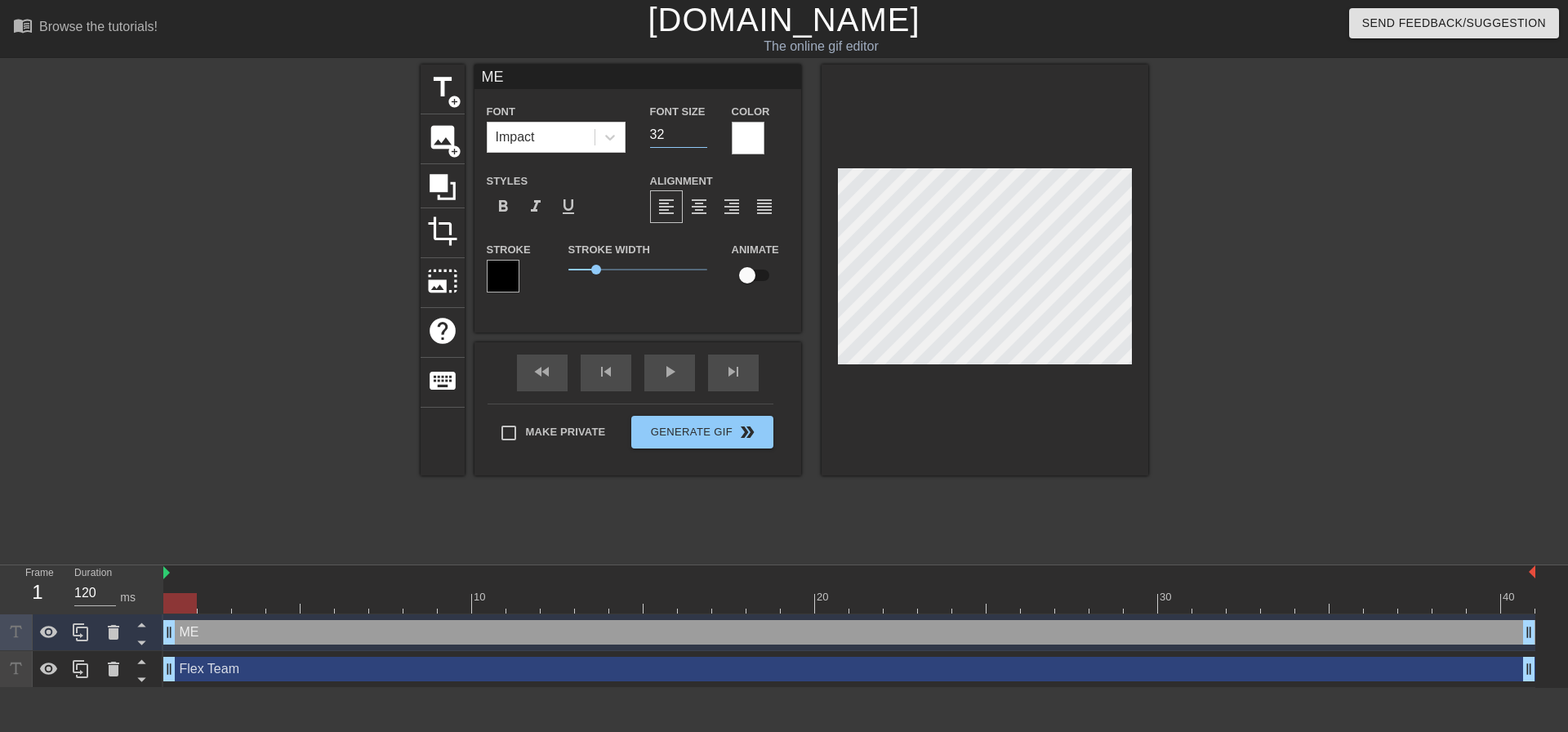
click at [701, 137] on input "32" at bounding box center [679, 135] width 58 height 26
click at [701, 137] on input "31" at bounding box center [679, 135] width 58 height 26
type input "30"
click at [701, 137] on input "30" at bounding box center [679, 135] width 58 height 26
click at [1225, 273] on div at bounding box center [1290, 309] width 245 height 490
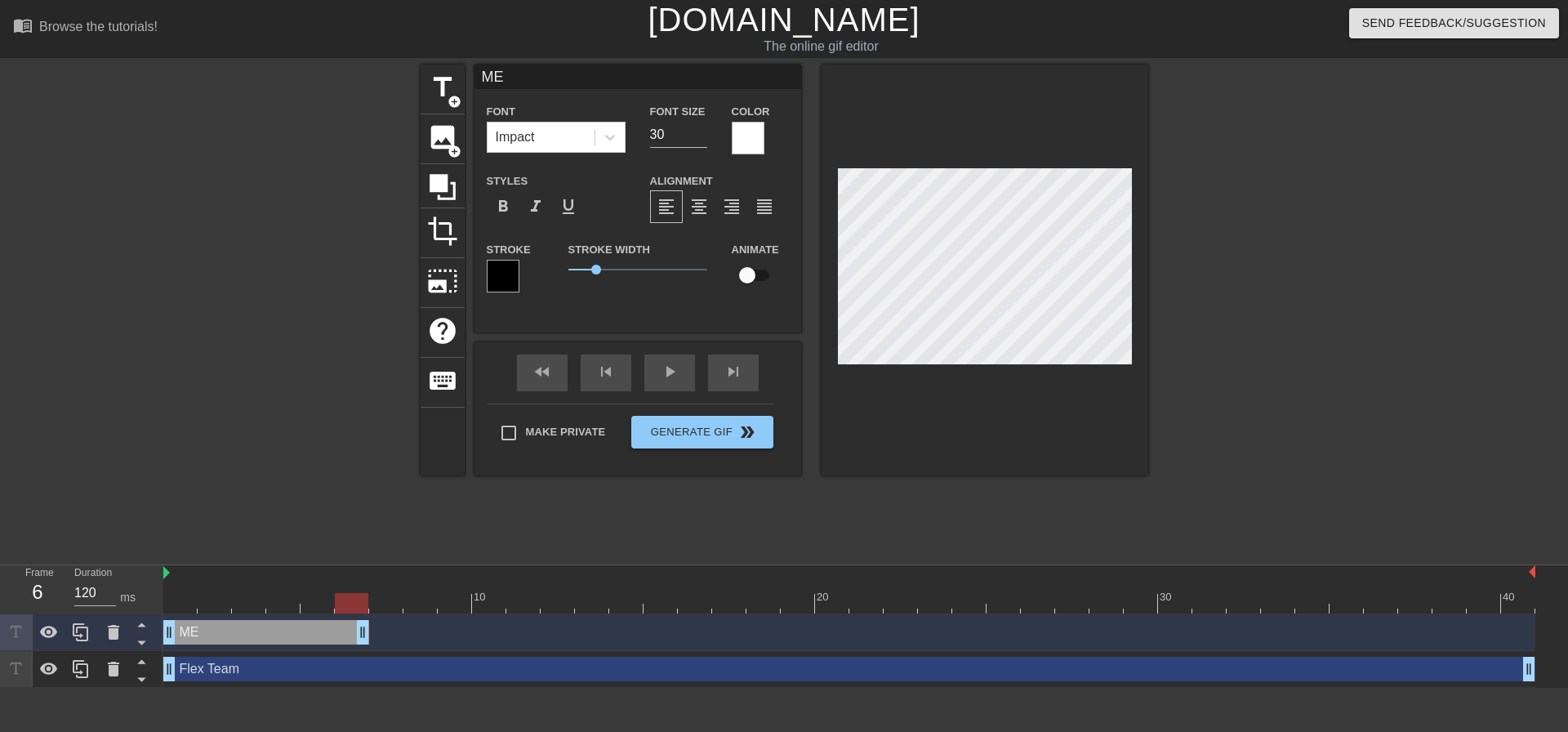
drag, startPoint x: 1532, startPoint y: 630, endPoint x: 378, endPoint y: 630, distance: 1154.0
click at [378, 630] on div "ME drag_handle drag_handle" at bounding box center [849, 631] width 1372 height 25
click at [91, 631] on div at bounding box center [80, 632] width 33 height 36
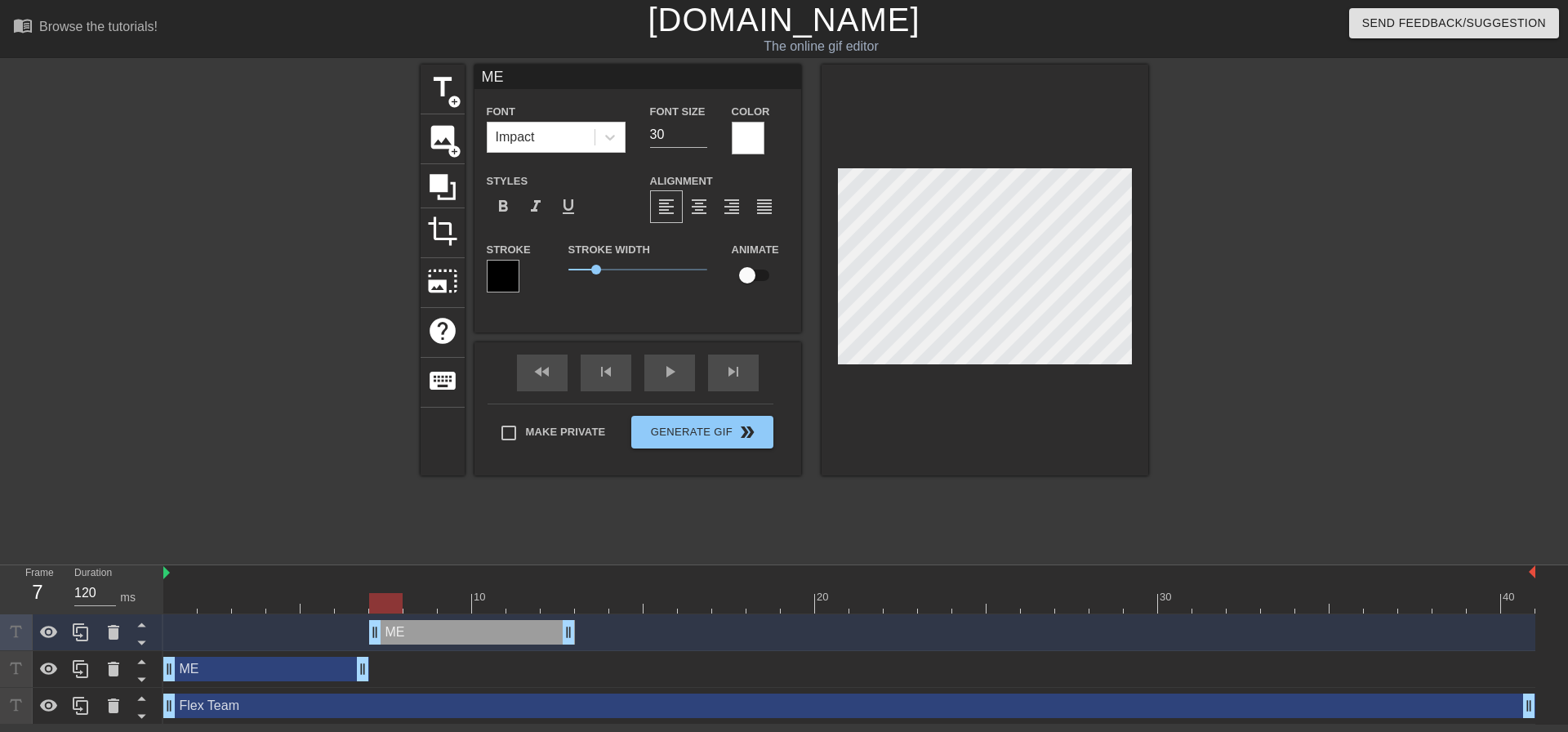
drag, startPoint x: 279, startPoint y: 629, endPoint x: 478, endPoint y: 636, distance: 199.1
click at [478, 636] on div "ME drag_handle drag_handle" at bounding box center [471, 631] width 206 height 25
drag, startPoint x: 566, startPoint y: 633, endPoint x: 436, endPoint y: 630, distance: 130.0
click at [384, 609] on div at bounding box center [849, 603] width 1372 height 20
click at [421, 603] on div at bounding box center [849, 603] width 1372 height 20
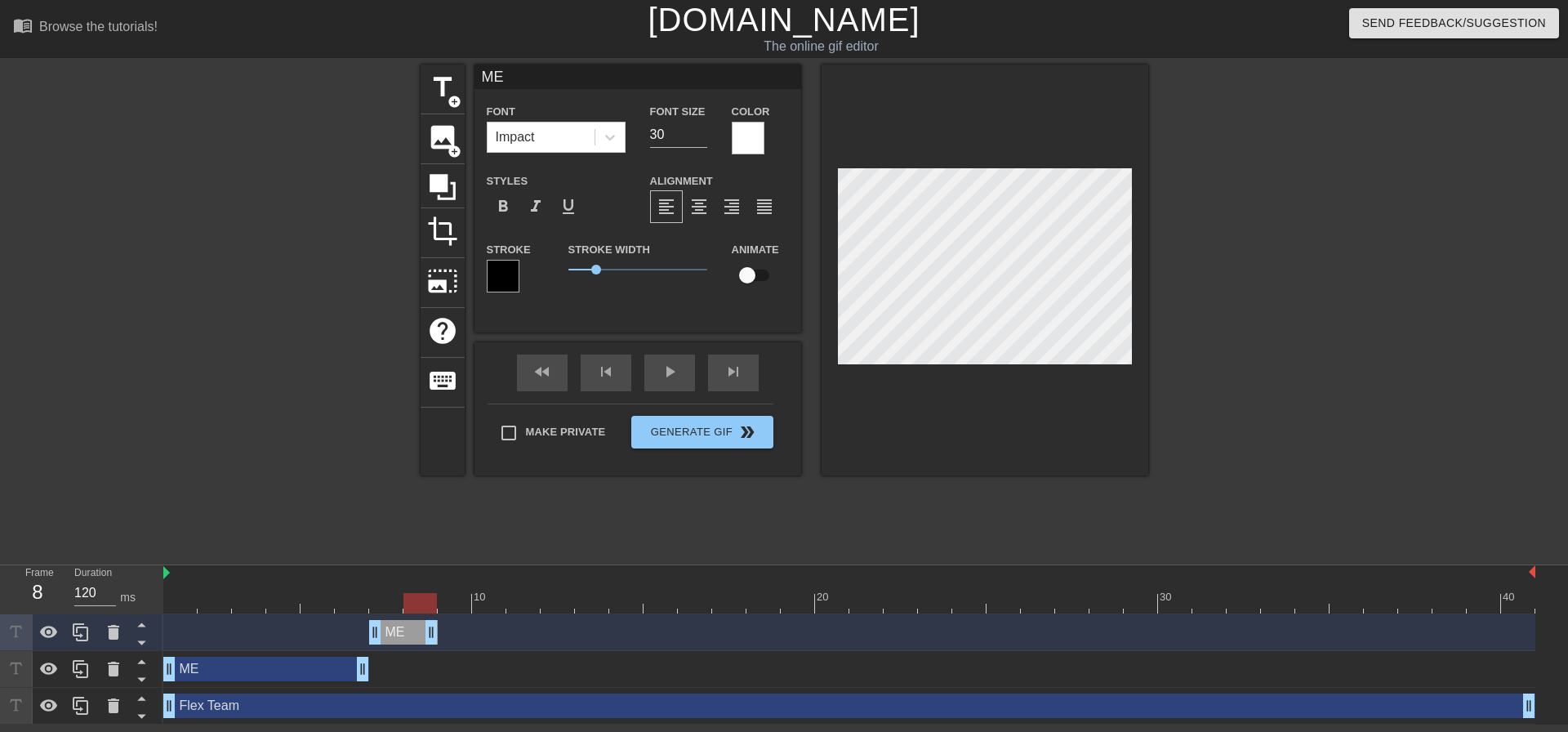
drag, startPoint x: 428, startPoint y: 637, endPoint x: 443, endPoint y: 635, distance: 15.1
click at [443, 635] on div "ME drag_handle drag_handle" at bounding box center [849, 631] width 1372 height 25
click at [82, 631] on icon at bounding box center [80, 631] width 19 height 19
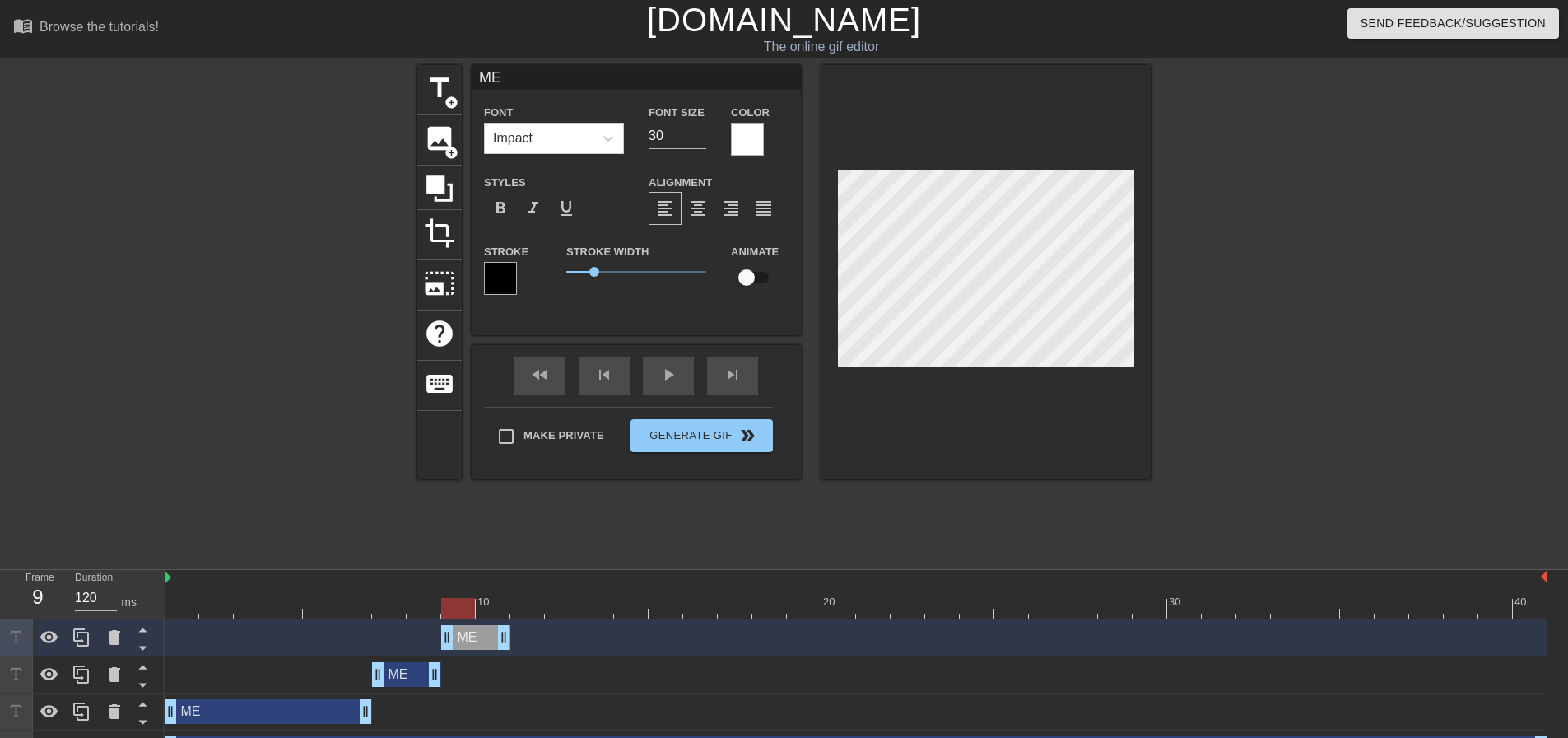
drag, startPoint x: 393, startPoint y: 638, endPoint x: 464, endPoint y: 646, distance: 71.4
click at [464, 646] on div "ME drag_handle drag_handle" at bounding box center [475, 636] width 69 height 25
click at [496, 613] on div at bounding box center [856, 608] width 1383 height 20
click at [1253, 291] on div at bounding box center [1293, 311] width 247 height 494
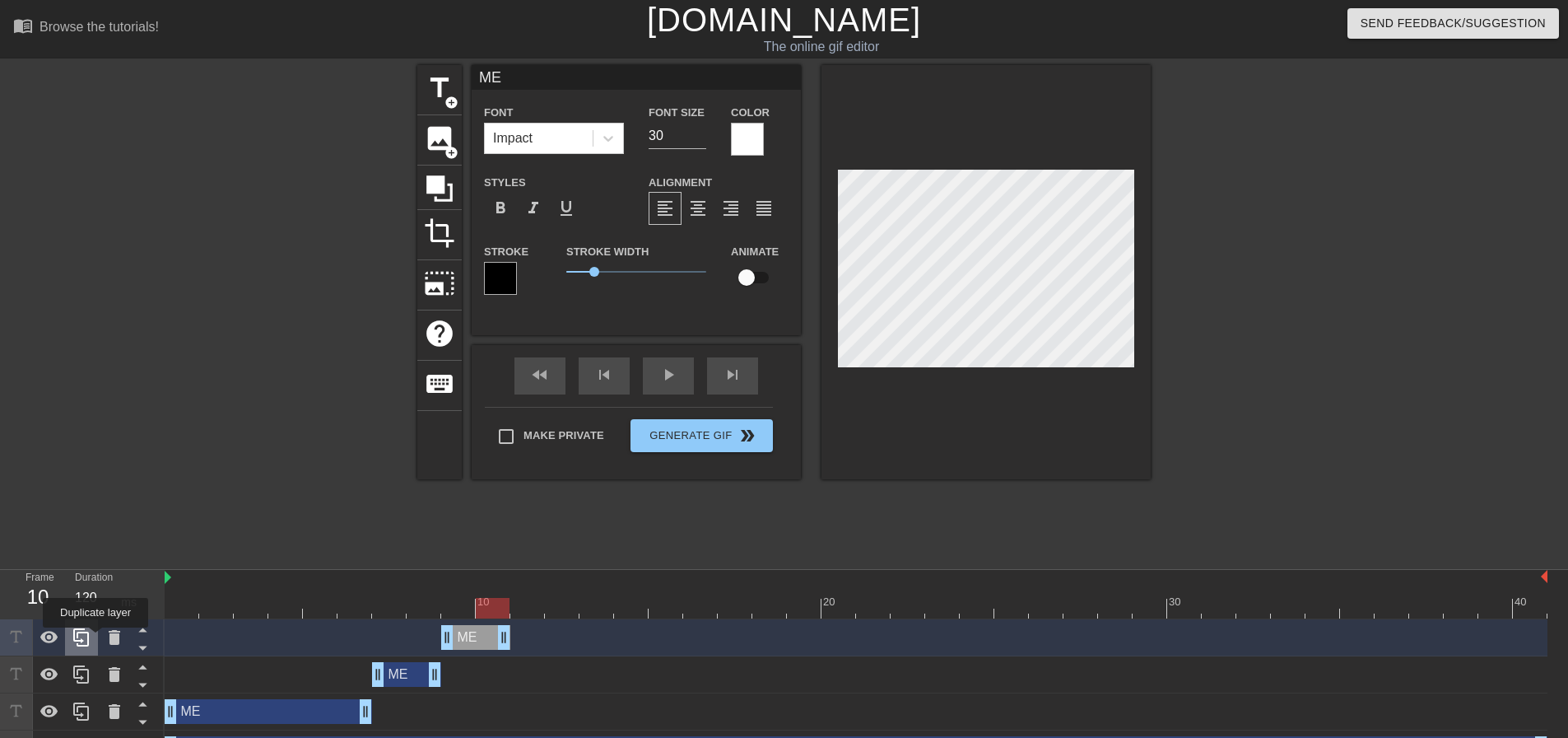
click at [79, 637] on icon at bounding box center [81, 636] width 20 height 20
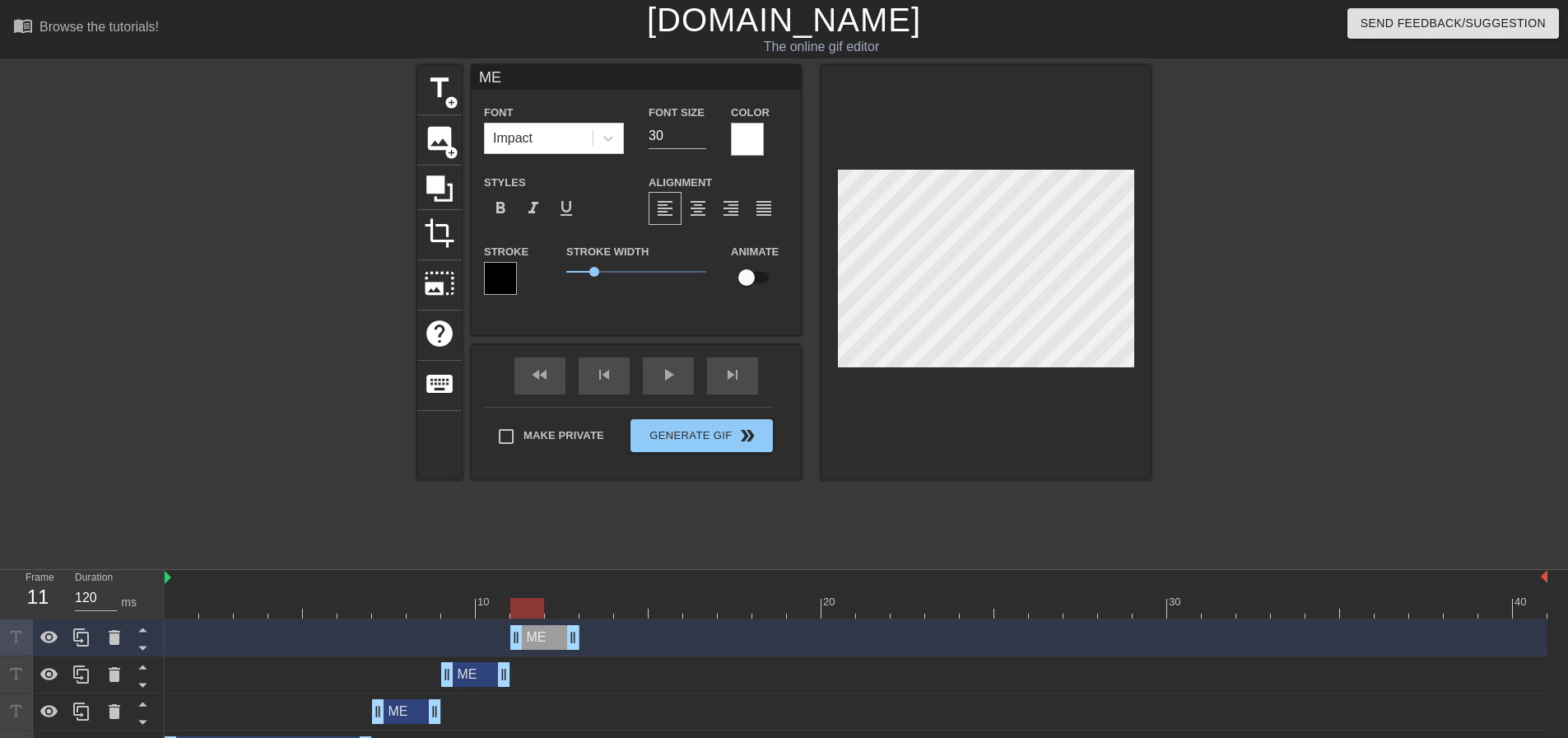
drag, startPoint x: 482, startPoint y: 631, endPoint x: 551, endPoint y: 642, distance: 69.9
click at [551, 642] on div "ME drag_handle drag_handle" at bounding box center [544, 636] width 69 height 25
click at [566, 610] on div at bounding box center [856, 608] width 1383 height 20
drag, startPoint x: 571, startPoint y: 640, endPoint x: 825, endPoint y: 630, distance: 254.2
click at [825, 630] on div "ME drag_handle drag_handle" at bounding box center [856, 636] width 1383 height 25
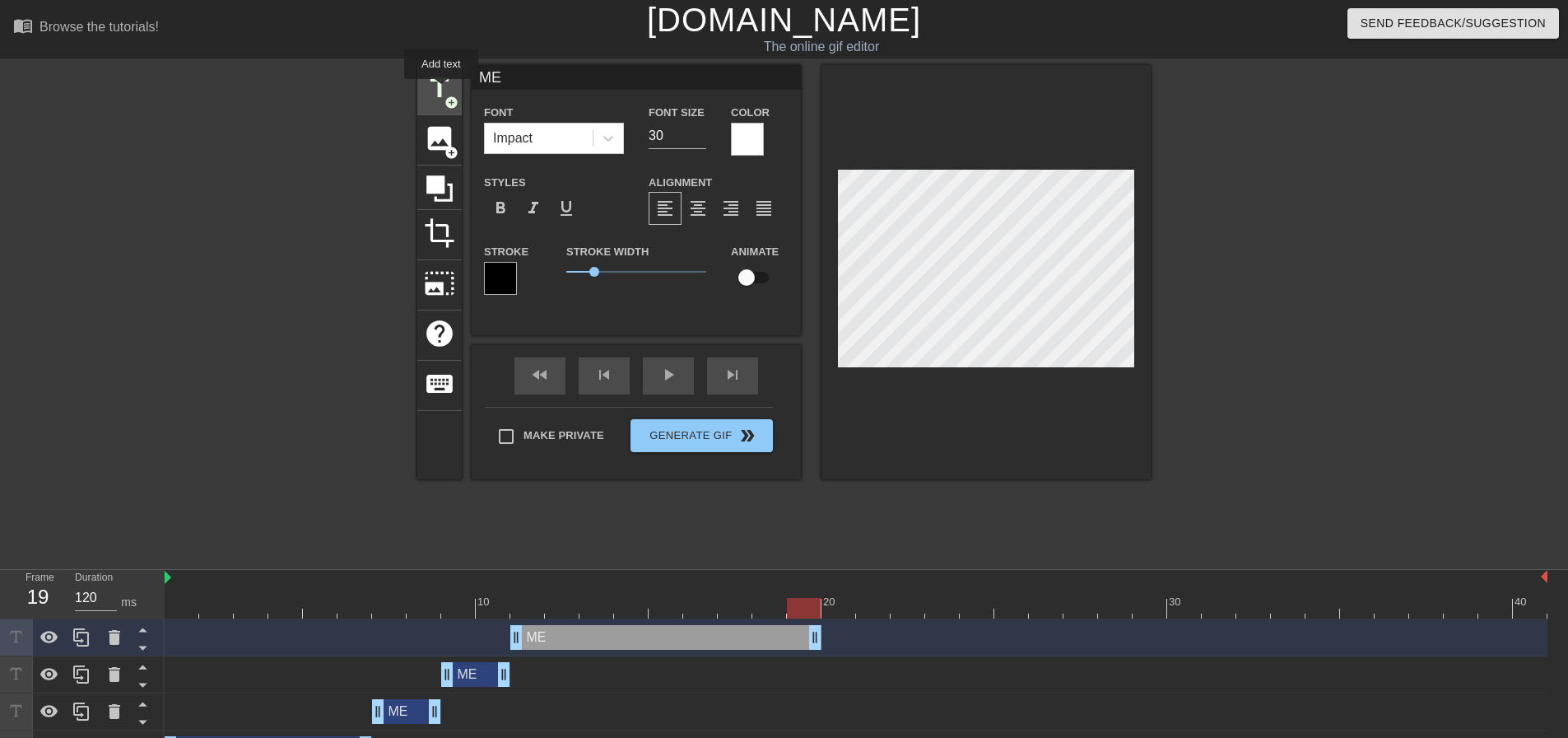
click at [441, 90] on span "title" at bounding box center [439, 88] width 32 height 32
type input "New text 6"
type input "40"
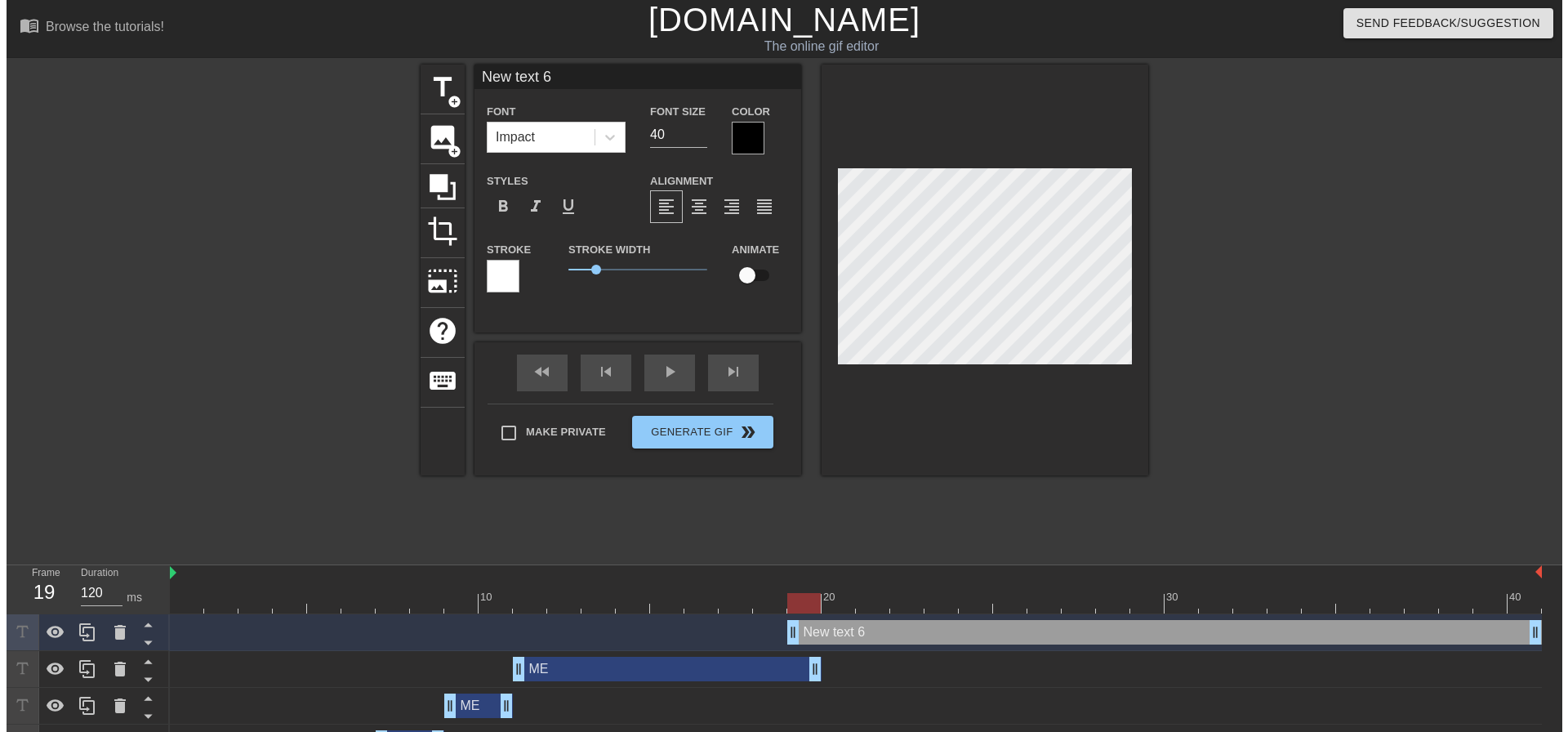
scroll to position [3, 3]
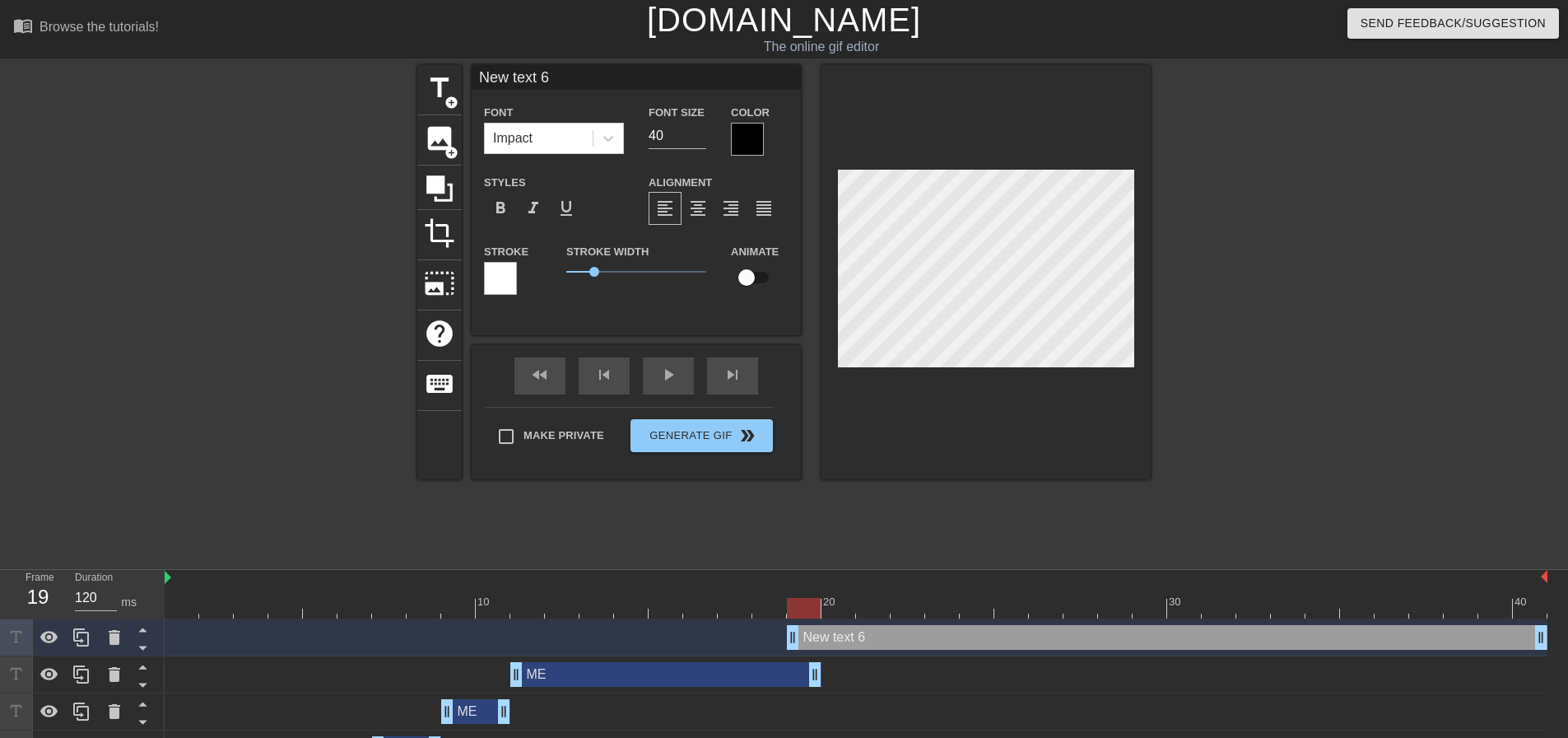
click at [1331, 328] on div at bounding box center [1293, 311] width 247 height 494
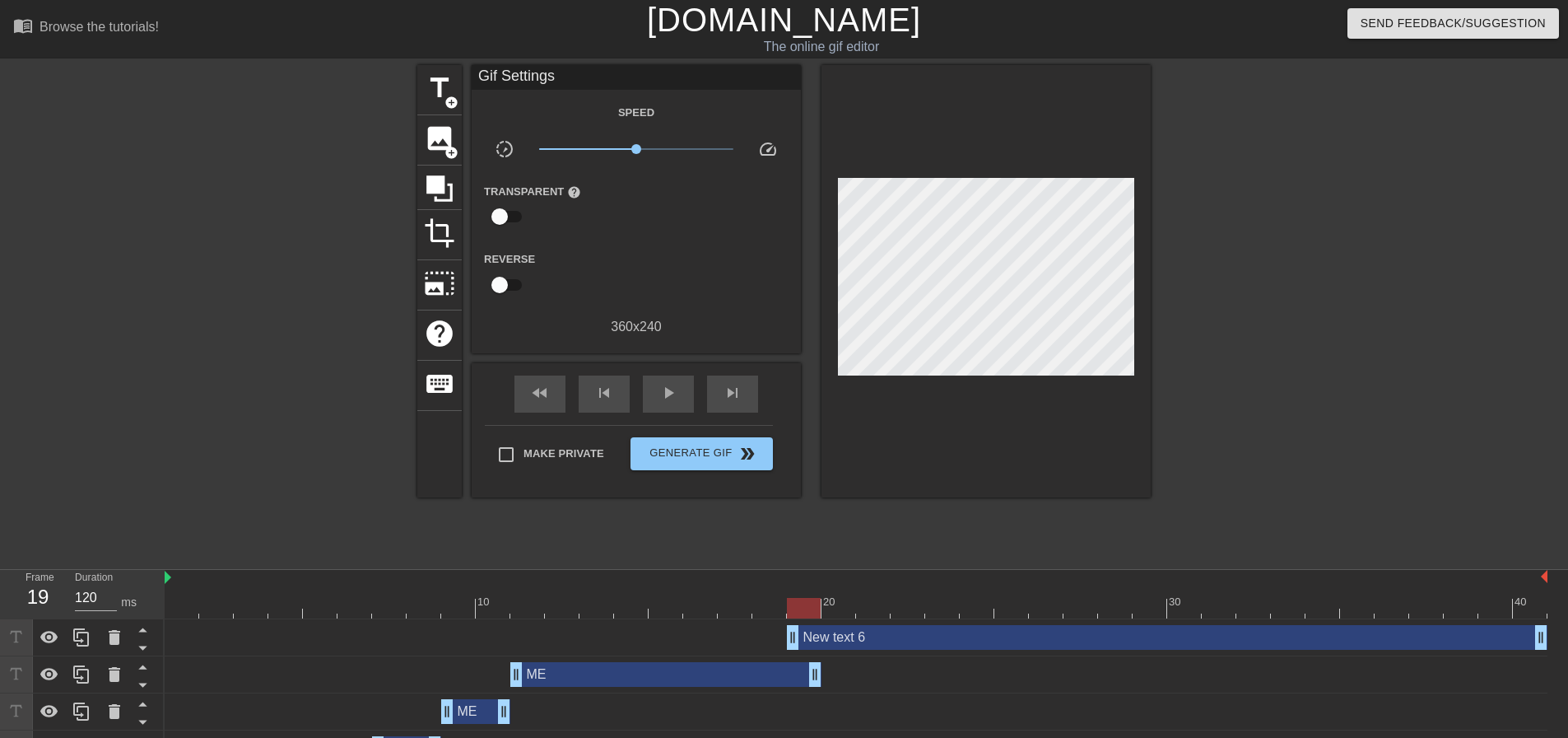
click at [839, 630] on div "New text 6 drag_handle drag_handle" at bounding box center [1168, 636] width 761 height 25
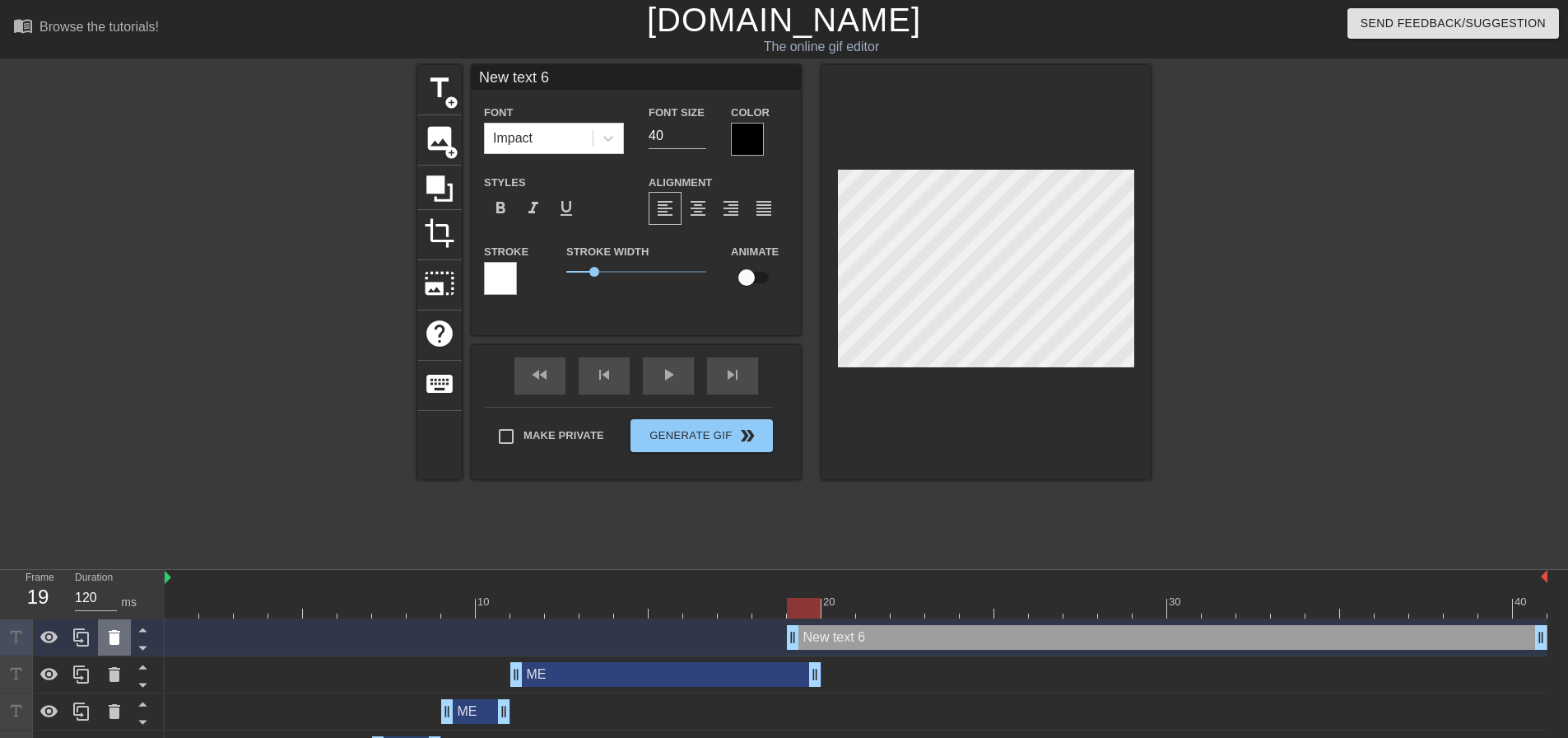
click at [120, 635] on icon at bounding box center [114, 636] width 20 height 20
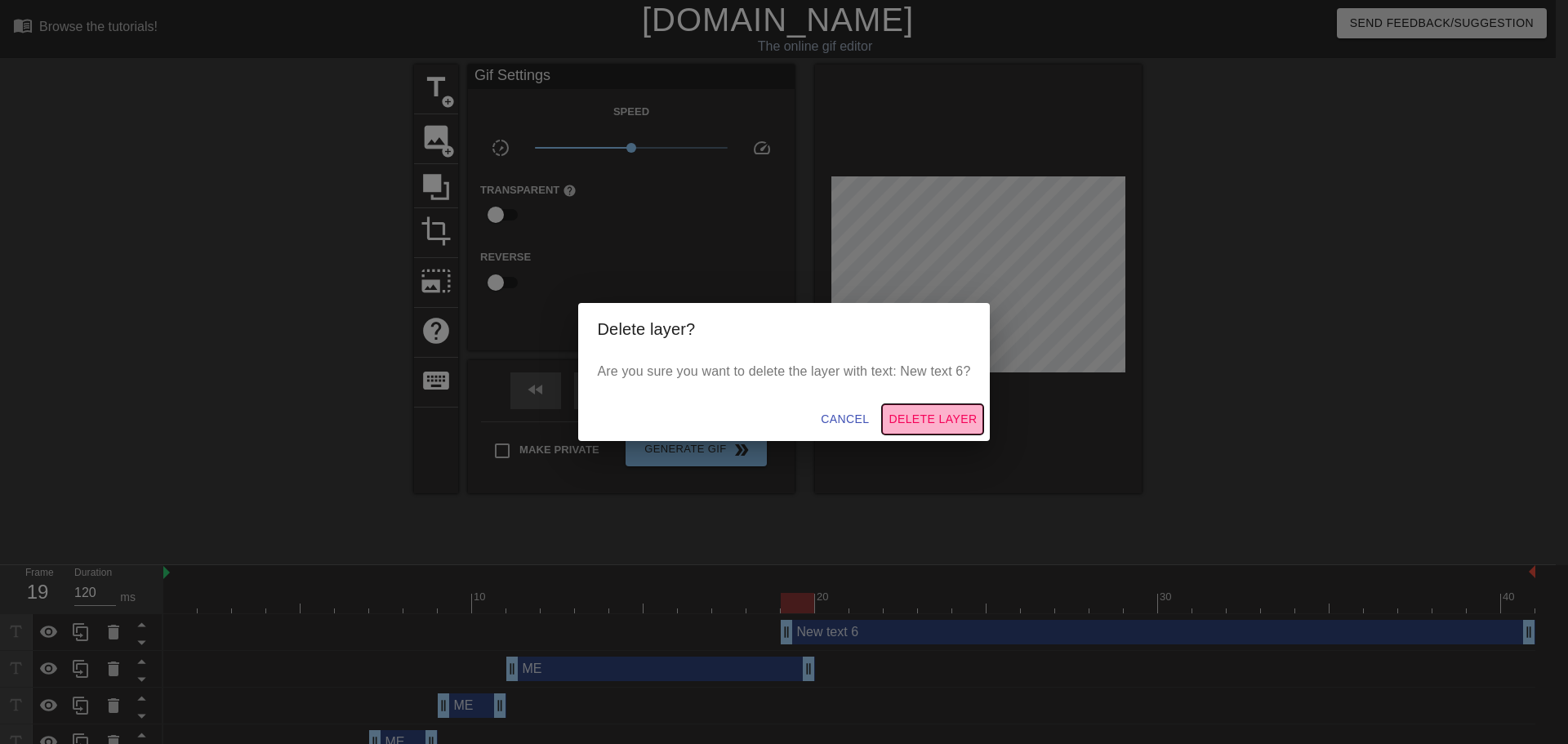
click at [949, 418] on span "Delete Layer" at bounding box center [933, 419] width 88 height 20
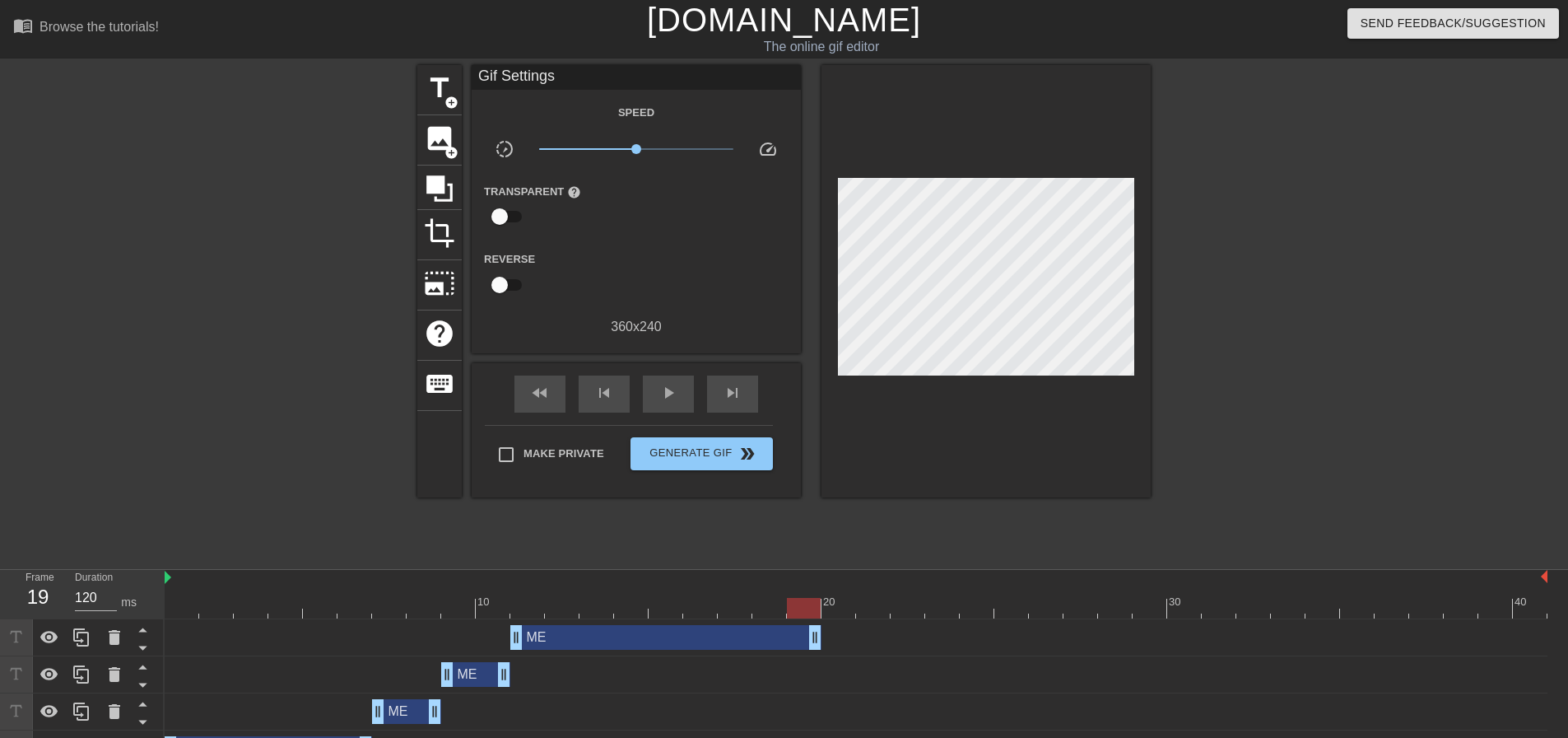
click at [649, 636] on div "ME drag_handle drag_handle" at bounding box center [665, 636] width 311 height 25
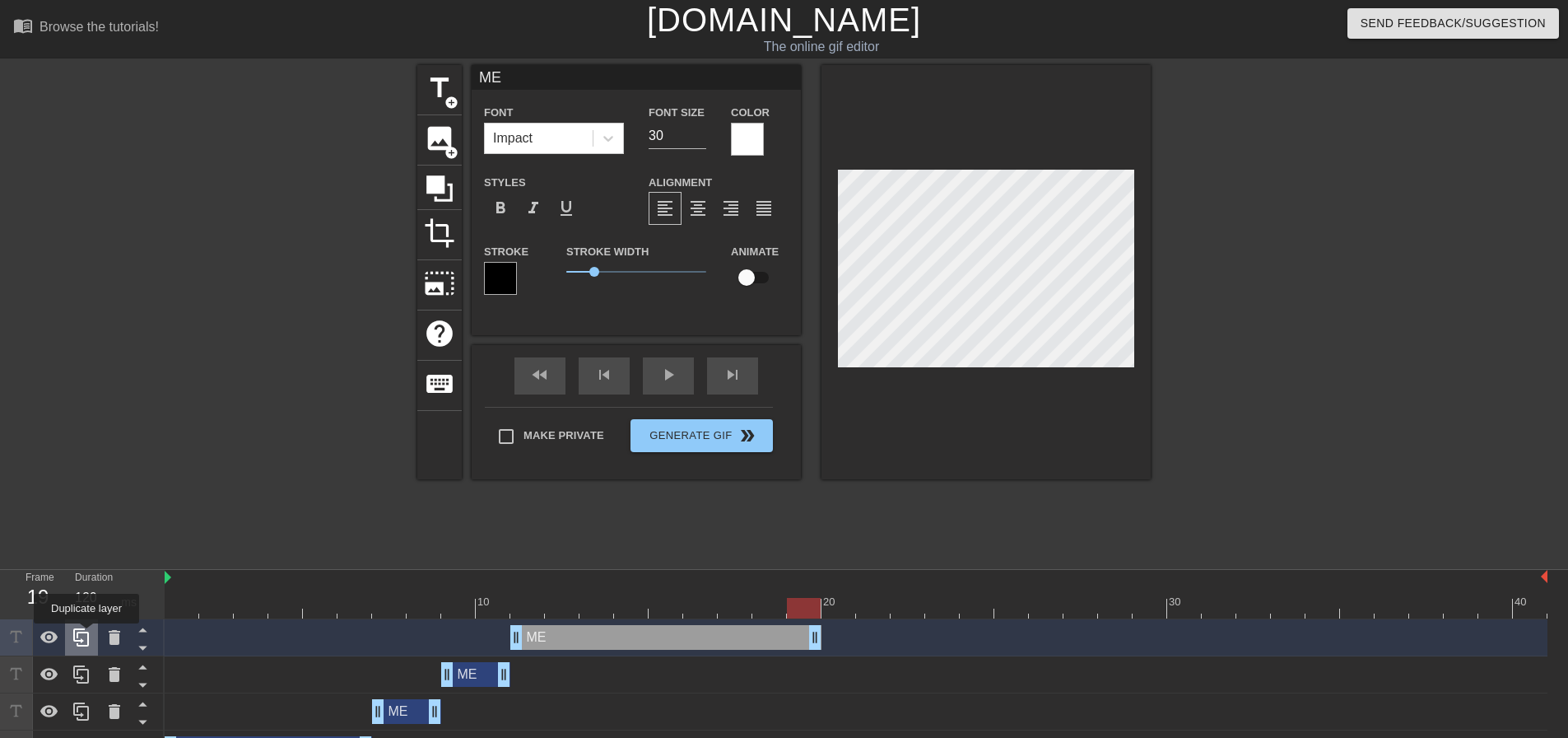
click at [86, 635] on icon at bounding box center [81, 636] width 20 height 20
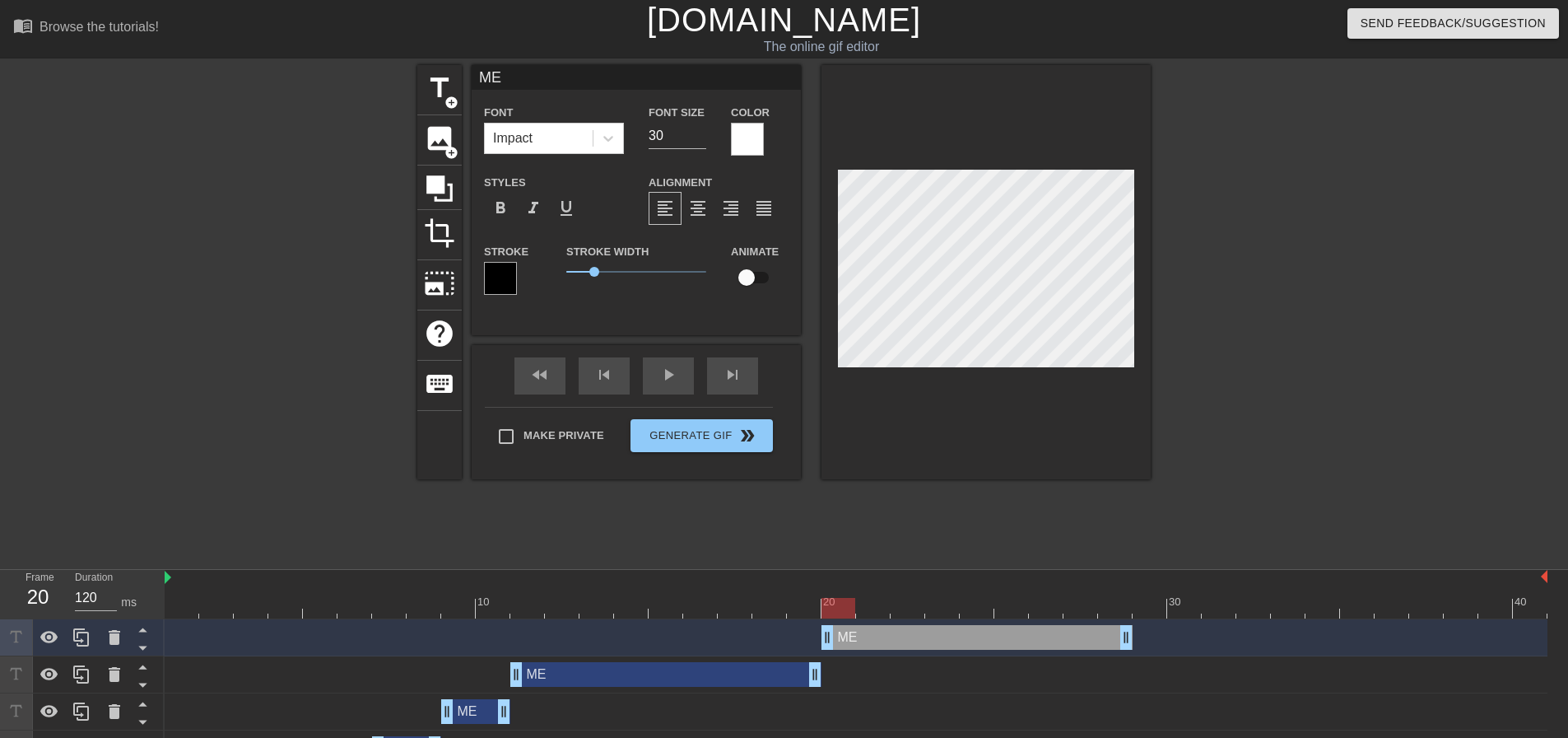
drag, startPoint x: 651, startPoint y: 629, endPoint x: 957, endPoint y: 636, distance: 306.1
click at [957, 636] on div "ME drag_handle drag_handle" at bounding box center [977, 636] width 311 height 25
click at [879, 606] on div at bounding box center [856, 608] width 1383 height 20
click at [951, 603] on div at bounding box center [856, 608] width 1383 height 20
click at [994, 596] on div at bounding box center [977, 596] width 35 height 20
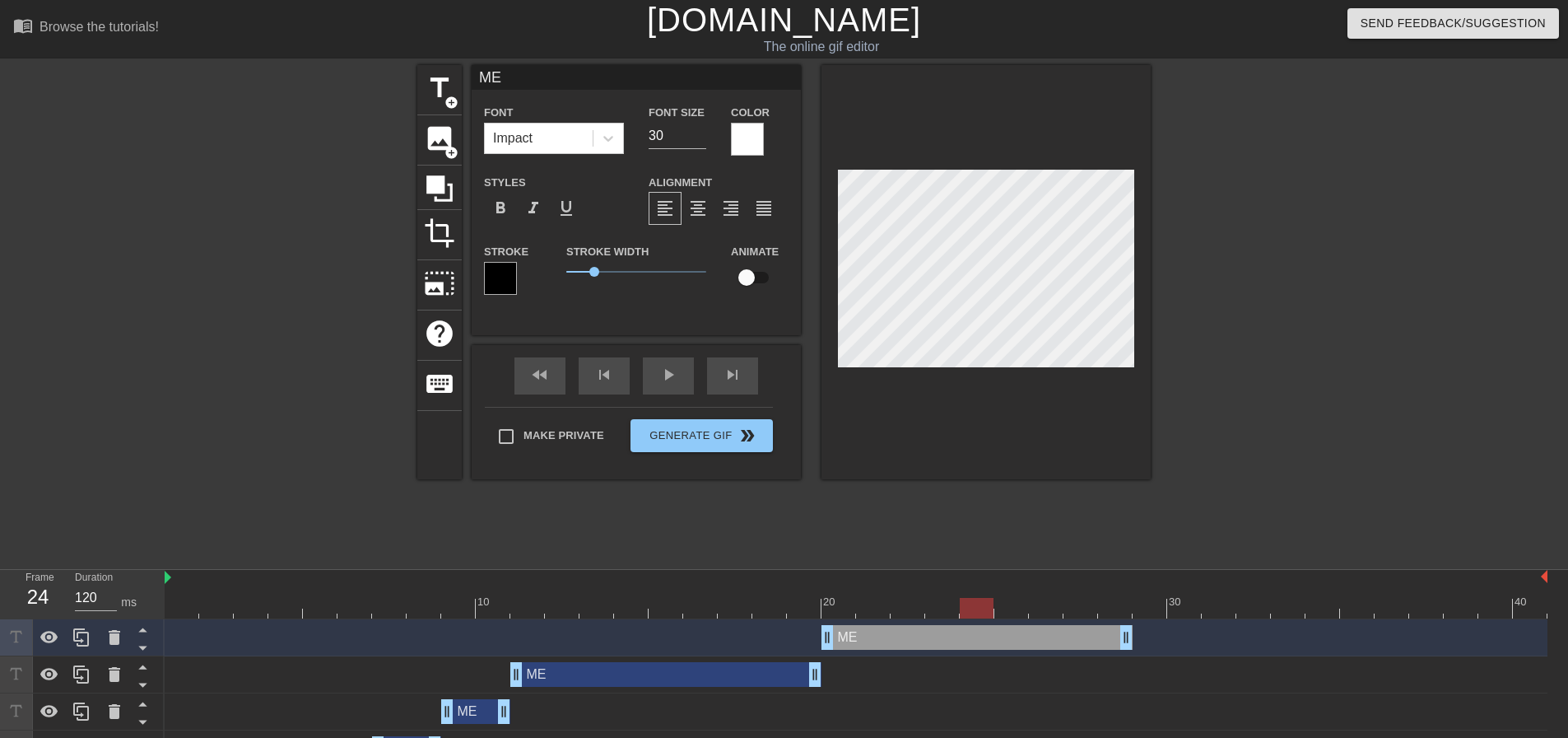
click at [1037, 595] on div at bounding box center [1046, 596] width 35 height 20
click at [1105, 611] on div at bounding box center [856, 608] width 1383 height 20
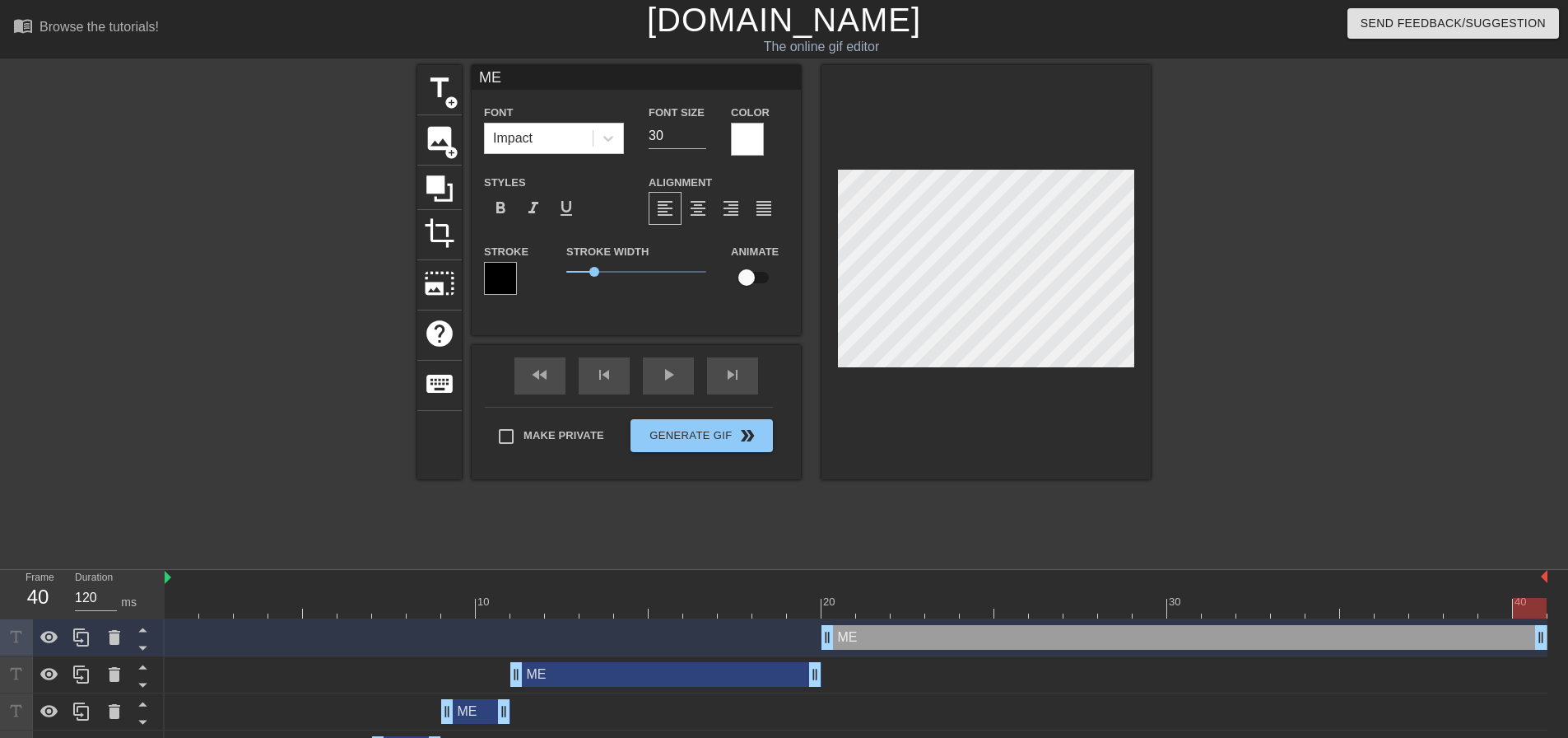
drag, startPoint x: 1124, startPoint y: 642, endPoint x: 1579, endPoint y: 636, distance: 455.0
click at [1567, 636] on html "menu_book Browse the tutorials! [DOMAIN_NAME] The online gif editor Send Feedba…" at bounding box center [784, 421] width 1568 height 841
click at [741, 437] on button "Generate Gif double_arrow" at bounding box center [701, 435] width 142 height 33
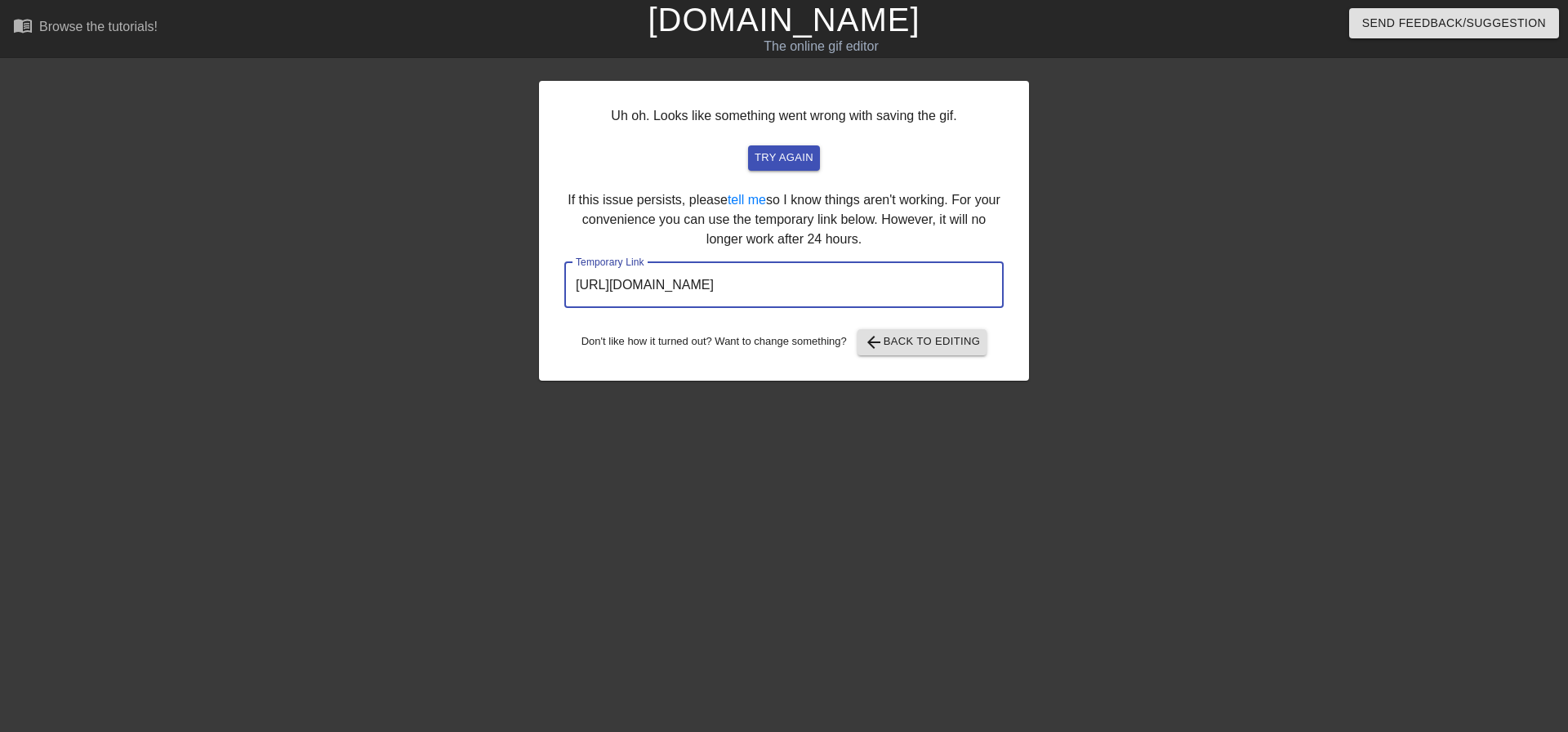
drag, startPoint x: 905, startPoint y: 289, endPoint x: 551, endPoint y: 295, distance: 354.1
click at [551, 295] on div "Uh oh. Looks like something went wrong with saving the gif. try again If this i…" at bounding box center [784, 231] width 490 height 300
